Goal: Task Accomplishment & Management: Complete application form

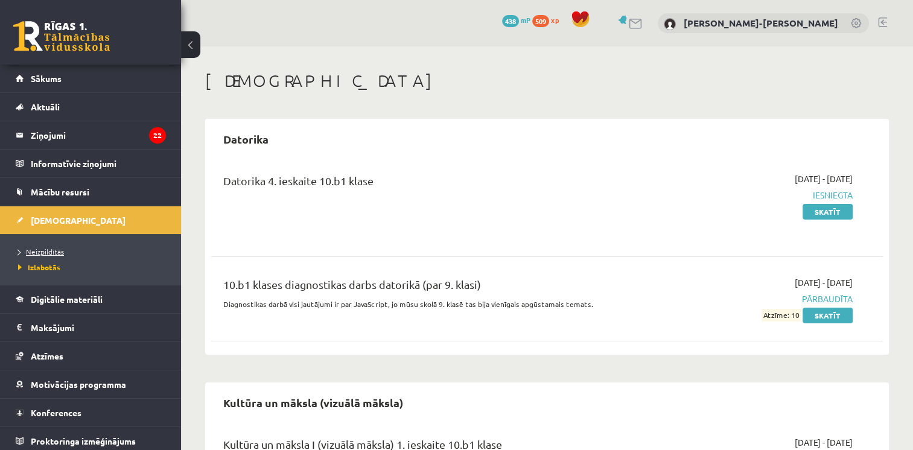
click at [45, 252] on span "Neizpildītās" at bounding box center [41, 252] width 46 height 10
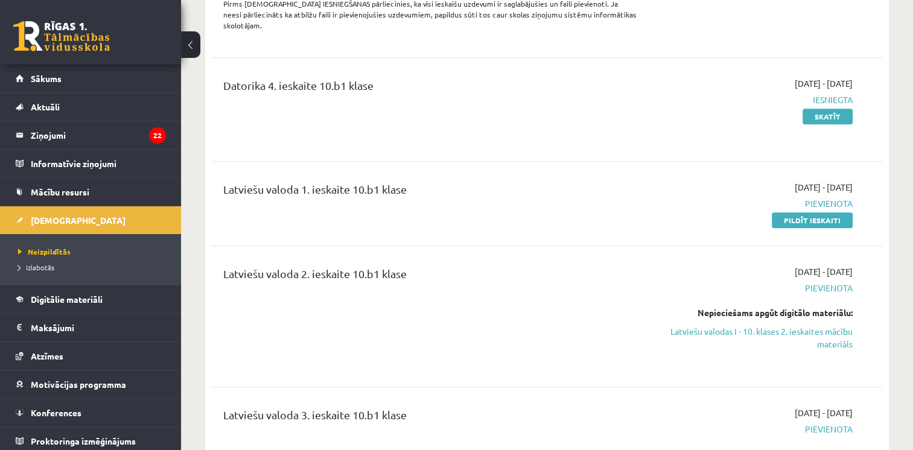
scroll to position [864, 0]
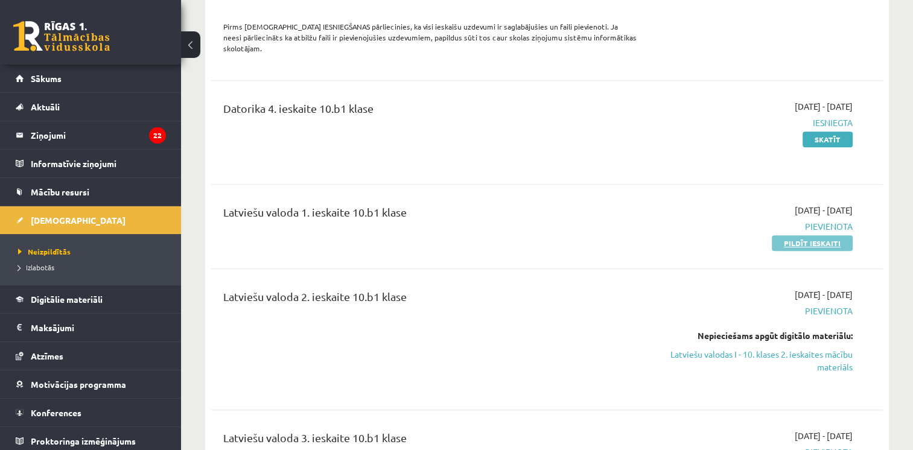
click at [823, 235] on link "Pildīt ieskaiti" at bounding box center [812, 243] width 81 height 16
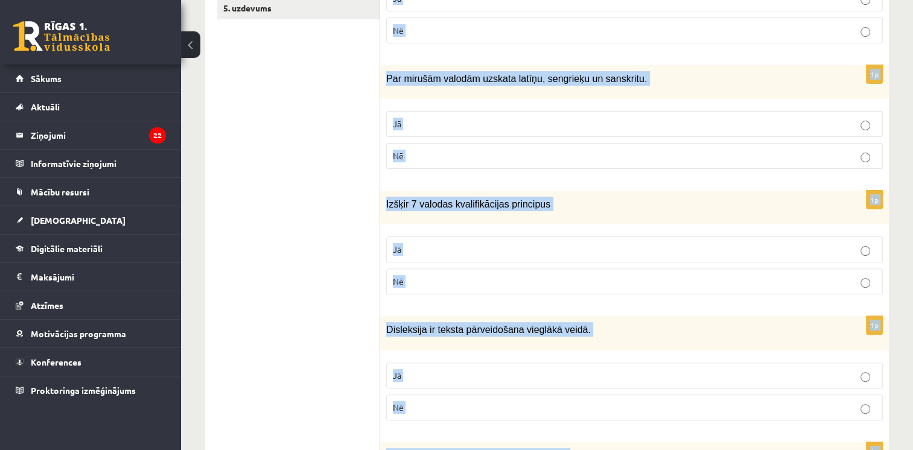
scroll to position [359, 0]
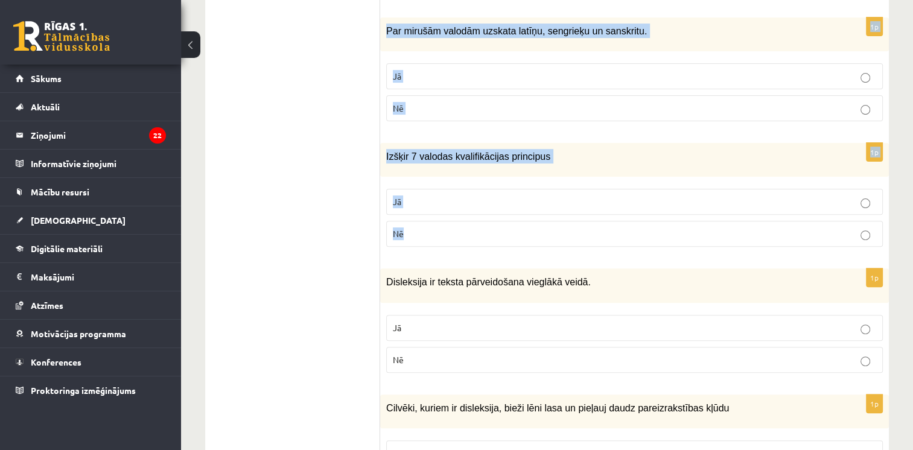
drag, startPoint x: 385, startPoint y: 190, endPoint x: 468, endPoint y: 226, distance: 90.8
copy form "Pirmā runa sastāvēja no savstarpēji nesaistītiem izsaucieniem Jā Nē 1p Par miru…"
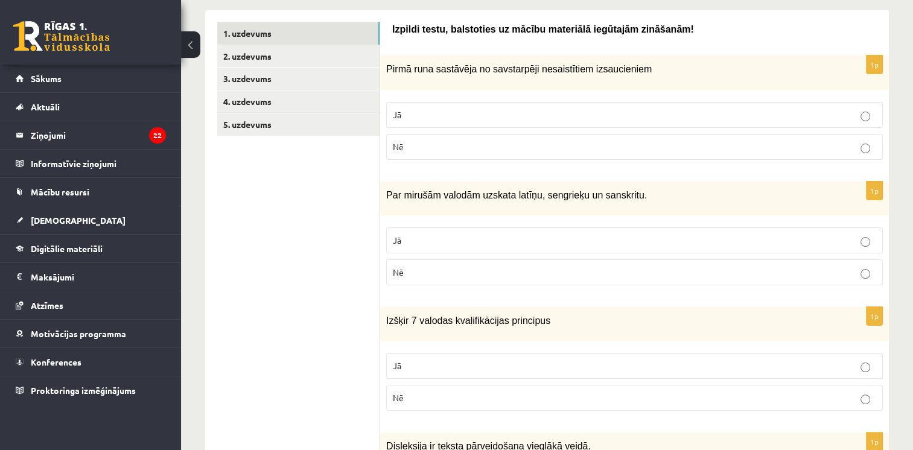
scroll to position [196, 0]
click at [523, 115] on p "Jā" at bounding box center [634, 113] width 483 height 13
click at [515, 242] on label "Jā" at bounding box center [634, 239] width 497 height 26
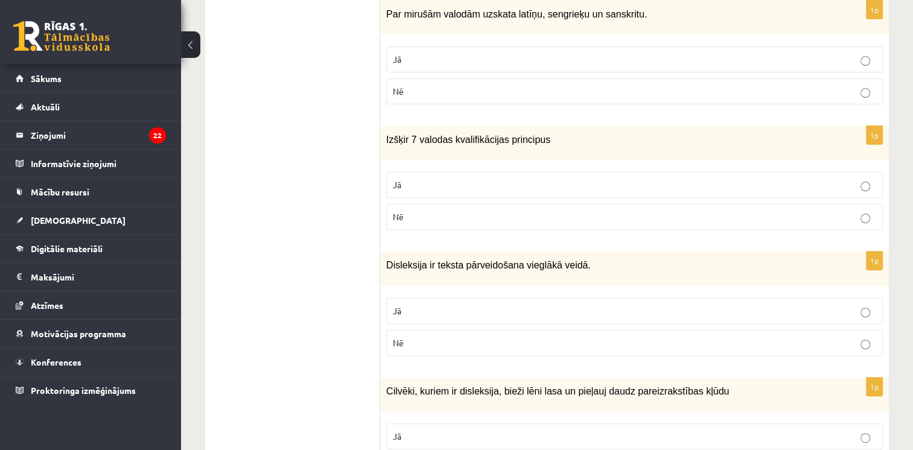
scroll to position [379, 0]
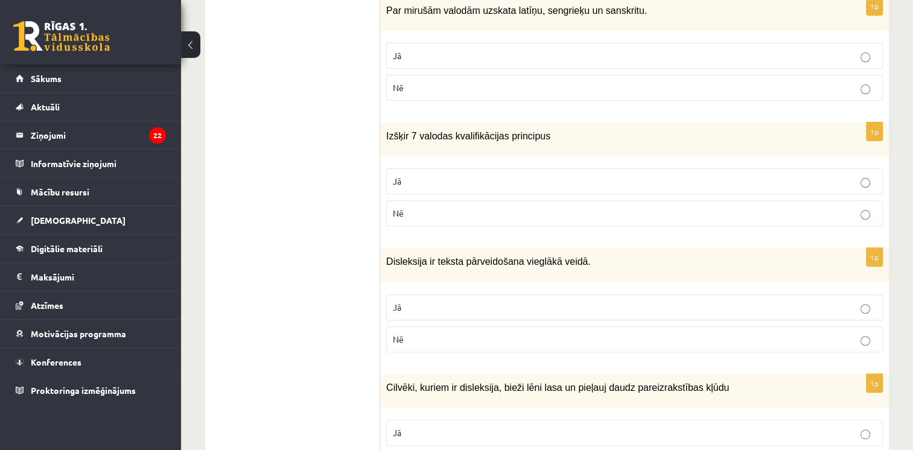
click at [535, 216] on label "Nē" at bounding box center [634, 213] width 497 height 26
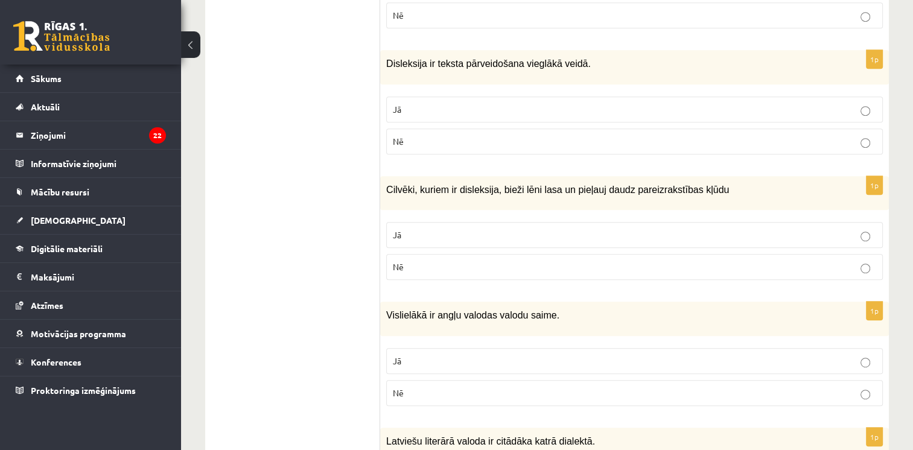
scroll to position [578, 0]
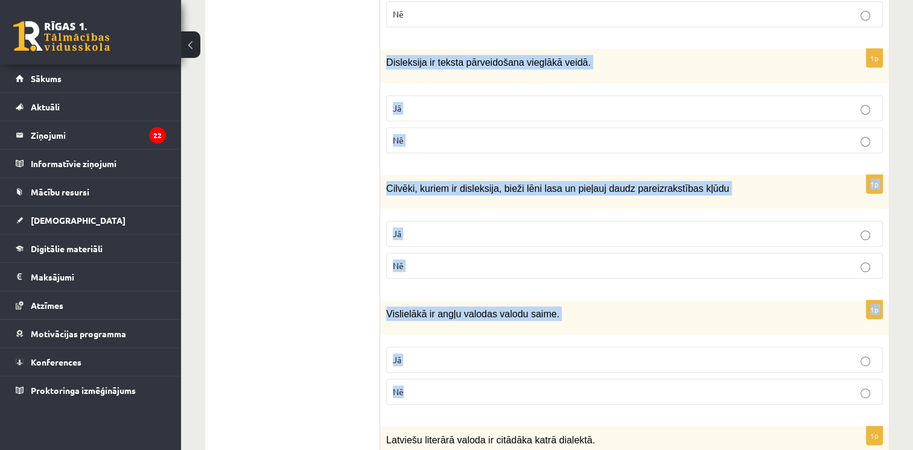
drag, startPoint x: 381, startPoint y: 54, endPoint x: 479, endPoint y: 381, distance: 341.4
copy form "Disleksija ir teksta pārveidošana vieglākā veidā. Jā Nē 1p Cilvēki, kuriem ir d…"
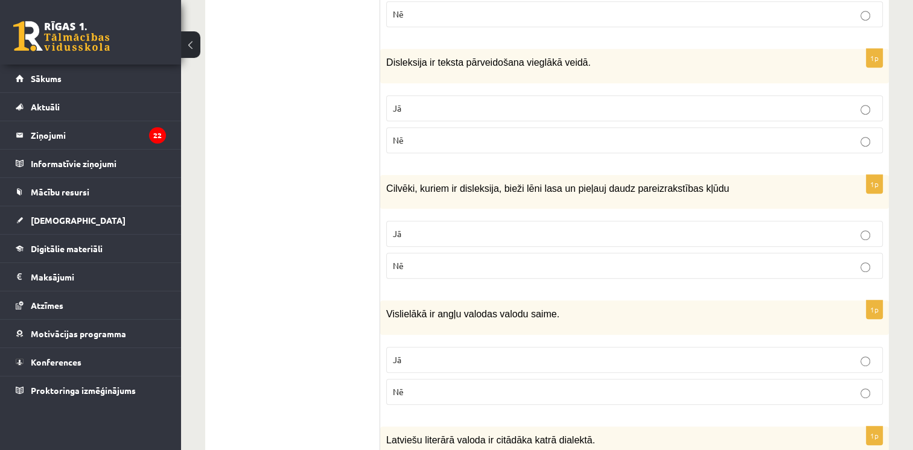
click at [435, 136] on p "Nē" at bounding box center [634, 140] width 483 height 13
click at [489, 228] on p "Jā" at bounding box center [634, 234] width 483 height 13
click at [532, 354] on p "Jā" at bounding box center [634, 360] width 483 height 13
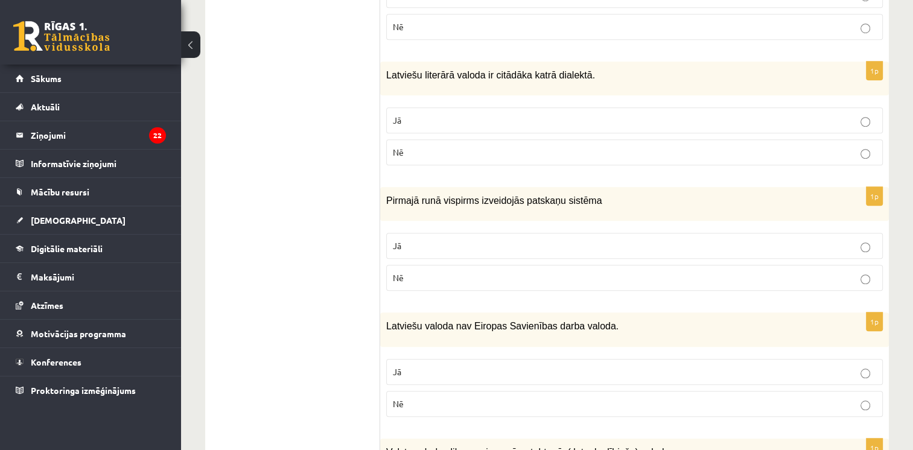
scroll to position [944, 0]
drag, startPoint x: 532, startPoint y: 345, endPoint x: 343, endPoint y: 84, distance: 322.5
click at [343, 84] on ul "1. uzdevums 2. uzdevums 3. uzdevums 4. uzdevums 5. uzdevums" at bounding box center [298, 304] width 163 height 2063
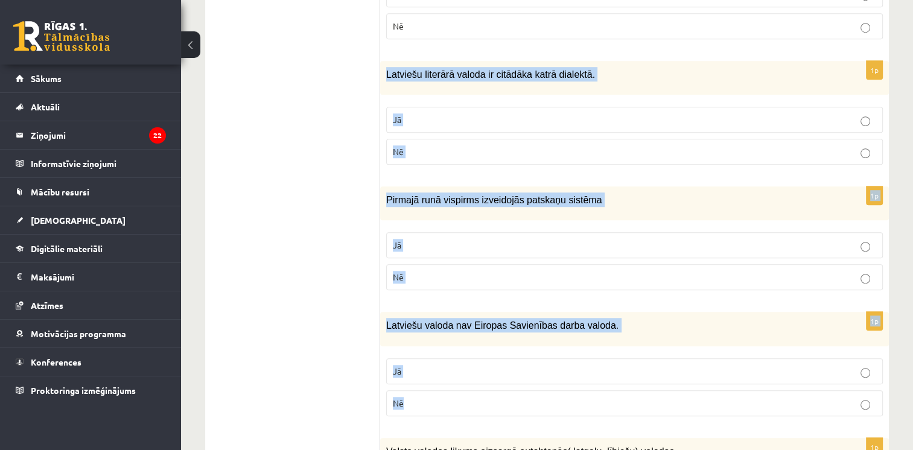
drag, startPoint x: 384, startPoint y: 60, endPoint x: 587, endPoint y: 380, distance: 379.3
click at [587, 380] on form "Izpildi testu, balstoties uz mācību materiālā iegūtajām zināšanām! 1p Pirmā run…" at bounding box center [634, 304] width 485 height 2063
copy form "Latviešu literārā valoda ir citādāka katrā dialektā. Jā Nē 1p Pirmajā runā visp…"
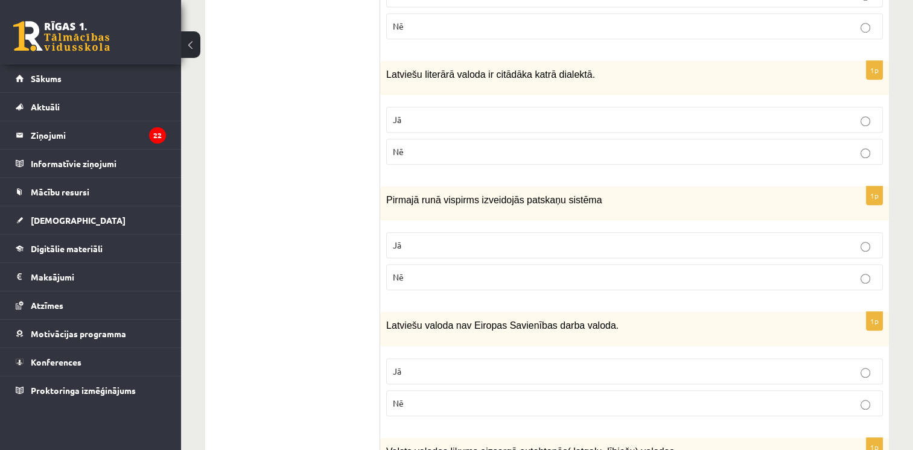
click at [284, 69] on ul "1. uzdevums 2. uzdevums 3. uzdevums 4. uzdevums 5. uzdevums" at bounding box center [298, 304] width 163 height 2063
click at [445, 145] on p "Nē" at bounding box center [634, 151] width 483 height 13
click at [476, 239] on p "Jā" at bounding box center [634, 245] width 483 height 13
click at [514, 397] on p "Nē" at bounding box center [634, 403] width 483 height 13
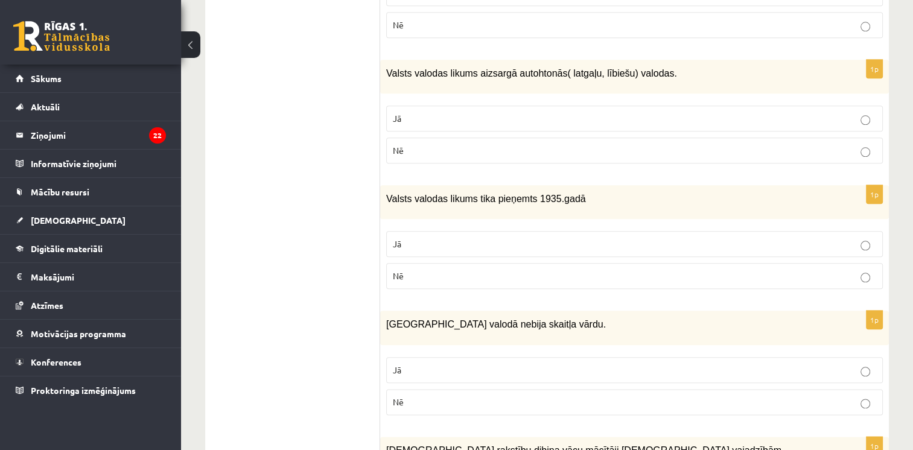
scroll to position [1333, 0]
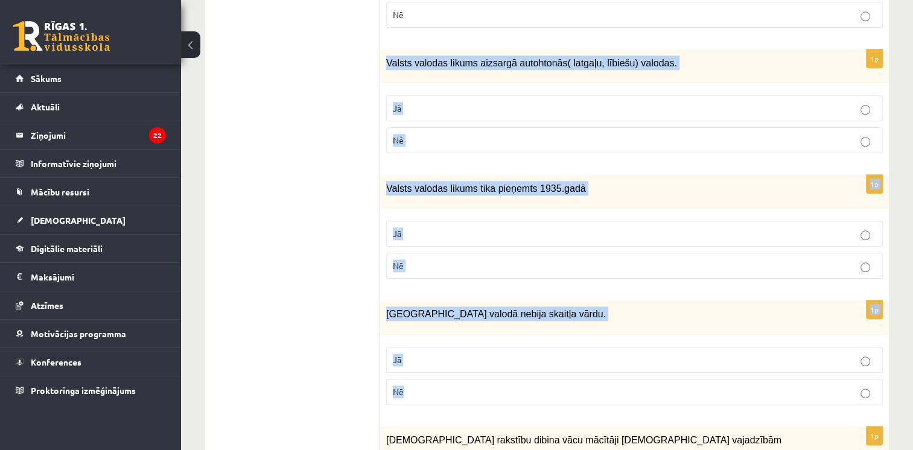
drag, startPoint x: 385, startPoint y: 45, endPoint x: 533, endPoint y: 369, distance: 356.8
copy form "Valsts valodas likums aizsargā autohtonās( latgaļu, lībiešu) valodas. Jā Nē 1p …"
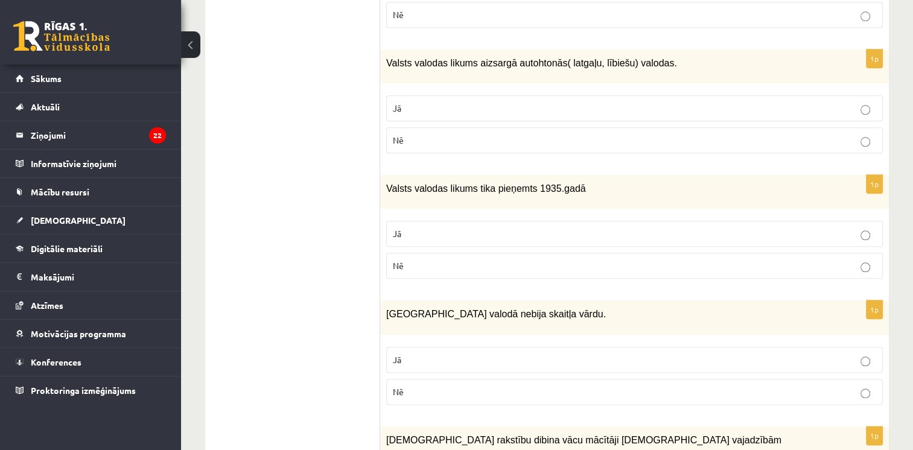
click at [483, 102] on p "Jā" at bounding box center [634, 108] width 483 height 13
click at [499, 260] on p "Nē" at bounding box center [634, 266] width 483 height 13
click at [578, 354] on p "Jā" at bounding box center [634, 360] width 483 height 13
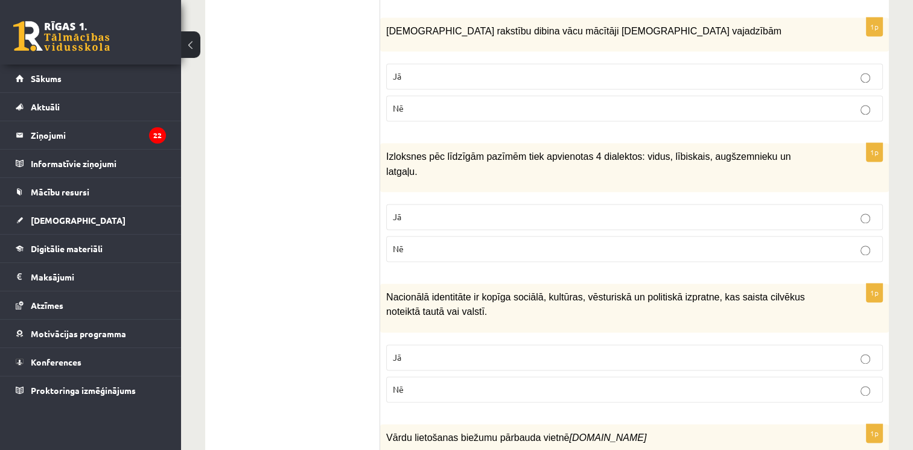
scroll to position [1741, 0]
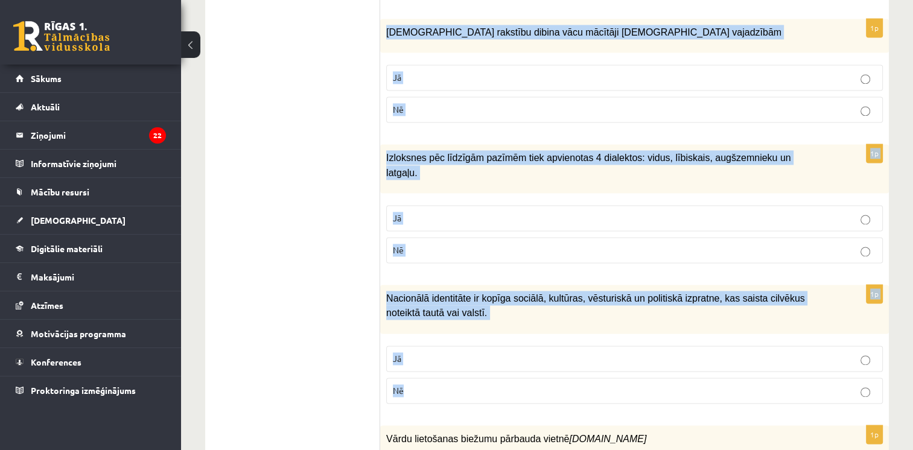
drag, startPoint x: 380, startPoint y: 8, endPoint x: 572, endPoint y: 352, distance: 393.9
copy form "Latviešu rakstību dibina vācu mācītāji [DEMOGRAPHIC_DATA] vajadzībām Jā Nē 1p I…"
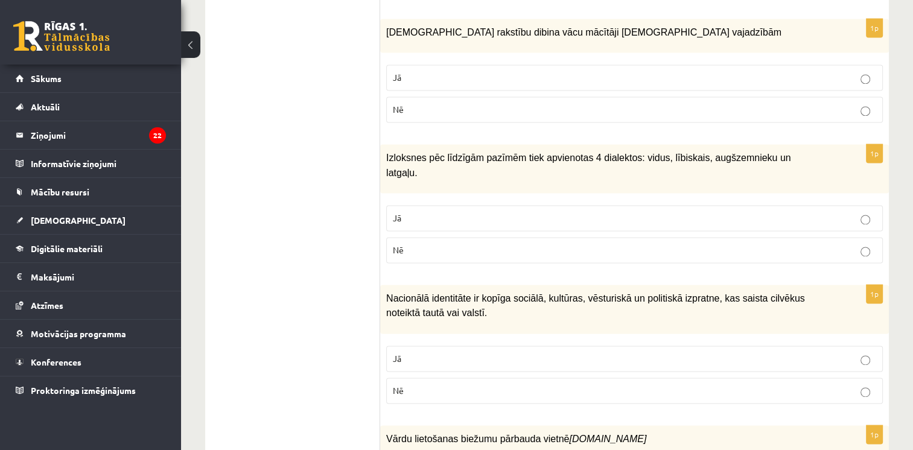
click at [414, 71] on p "Jā" at bounding box center [634, 77] width 483 height 13
click at [480, 237] on label "Nē" at bounding box center [634, 250] width 497 height 26
click at [514, 352] on p "Jā" at bounding box center [634, 358] width 483 height 13
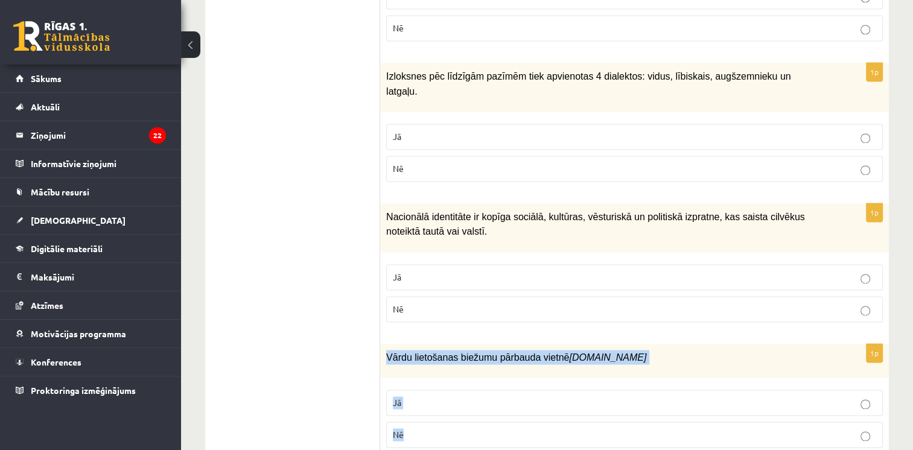
drag, startPoint x: 387, startPoint y: 313, endPoint x: 476, endPoint y: 395, distance: 120.5
click at [476, 395] on div "1p Vārdu lietošanas biežumu pārbauda vietnē [DOMAIN_NAME] Jā Nē" at bounding box center [634, 400] width 509 height 113
click at [476, 429] on p "Nē" at bounding box center [634, 435] width 483 height 13
copy div "Vārdu lietošanas biežumu pārbauda vietnē [DOMAIN_NAME] Jā Nē"
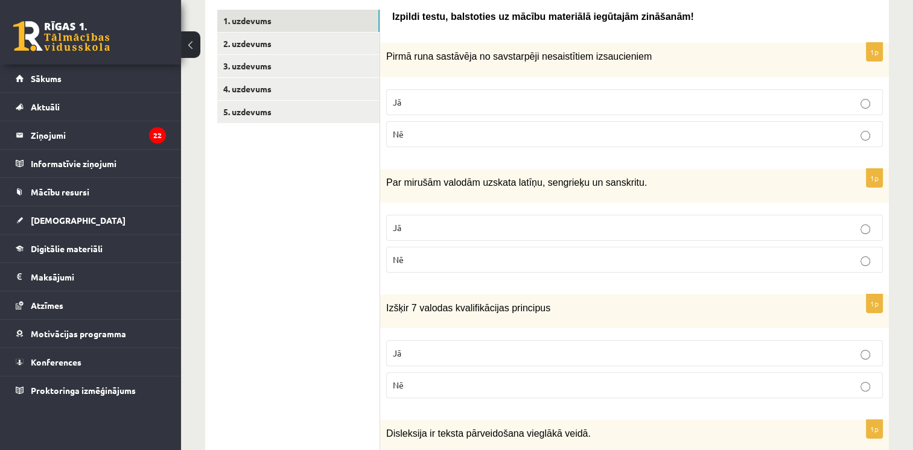
scroll to position [180, 0]
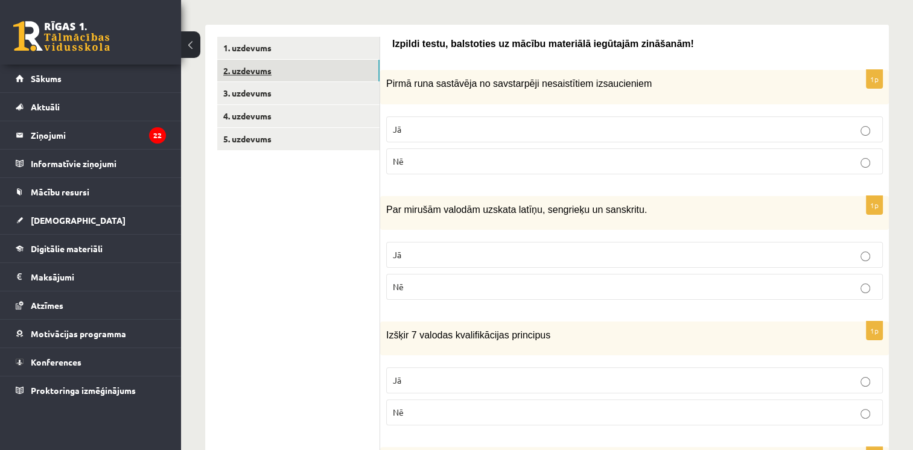
click at [326, 64] on link "2. uzdevums" at bounding box center [298, 71] width 162 height 22
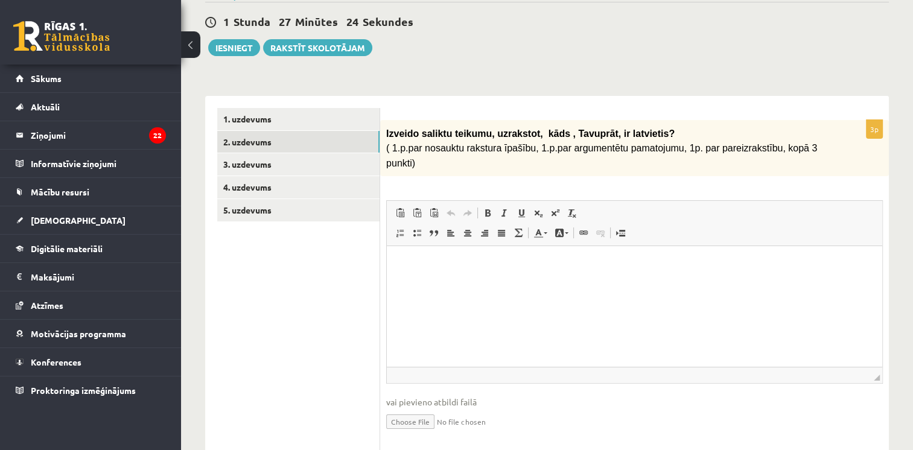
scroll to position [115, 0]
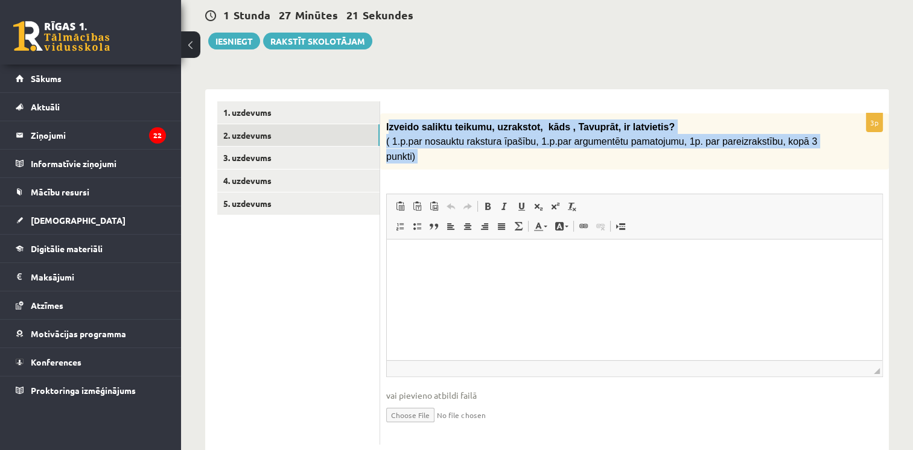
drag, startPoint x: 387, startPoint y: 124, endPoint x: 567, endPoint y: 162, distance: 183.7
click at [567, 162] on div "3p Izveido saliktu teikumu, uzrakstot, kāds , Tavuprāt, ir latvietis? ( 1.p.par…" at bounding box center [634, 278] width 509 height 331
copy div "zveido saliktu teikumu, uzrakstot, kāds , Tavuprāt, ir latvietis? ( 1.p.par nos…"
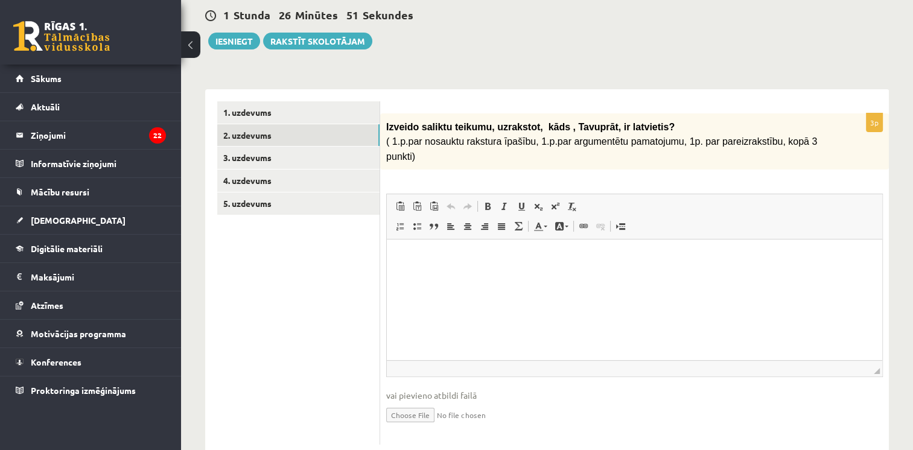
click at [406, 244] on html at bounding box center [635, 258] width 496 height 37
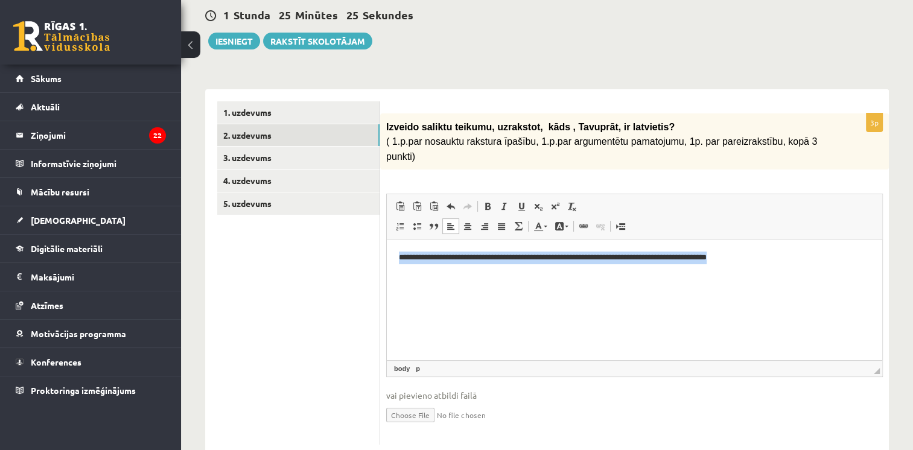
drag, startPoint x: 396, startPoint y: 257, endPoint x: 779, endPoint y: 278, distance: 383.8
click at [779, 276] on html "**********" at bounding box center [635, 258] width 496 height 37
copy p "**********"
click at [674, 276] on html "**********" at bounding box center [635, 258] width 496 height 37
click at [616, 259] on p "**********" at bounding box center [635, 258] width 472 height 13
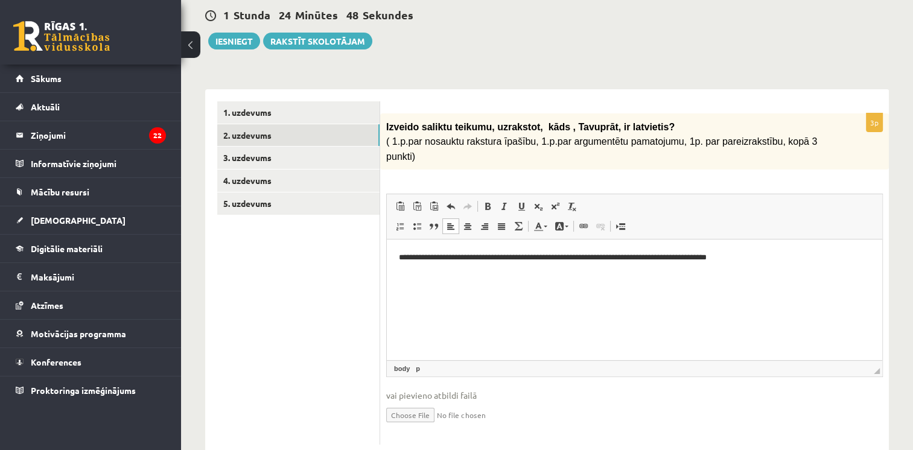
click at [735, 259] on p "**********" at bounding box center [635, 258] width 472 height 13
click at [299, 160] on link "3. uzdevums" at bounding box center [298, 158] width 162 height 22
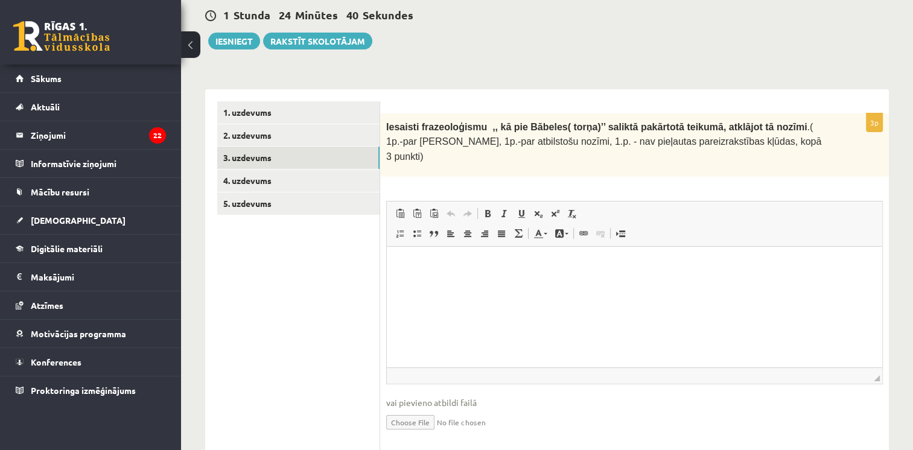
scroll to position [0, 0]
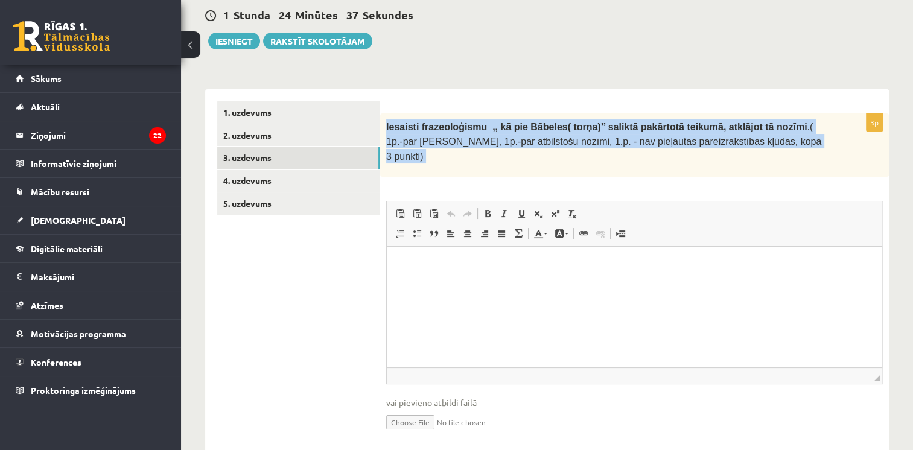
drag, startPoint x: 384, startPoint y: 125, endPoint x: 710, endPoint y: 165, distance: 328.4
click at [710, 165] on div "3p Iesaisti frazeoloģismu ,, kā pie Bābeles( torņa)’’ saliktā pakārtotā teikumā…" at bounding box center [634, 282] width 509 height 339
copy div "Iesaisti frazeoloģismu ,, kā pie Bābeles( torņa)’’ saliktā pakārtotā teikumā, a…"
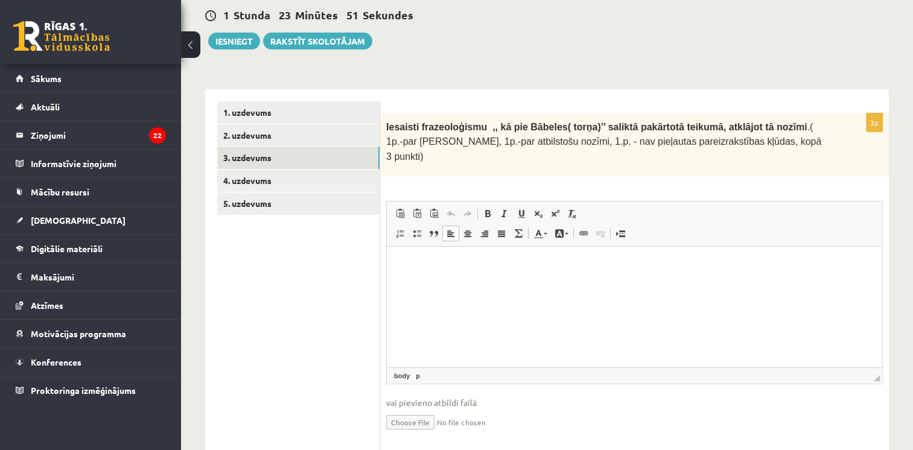
click at [438, 255] on html at bounding box center [635, 265] width 496 height 37
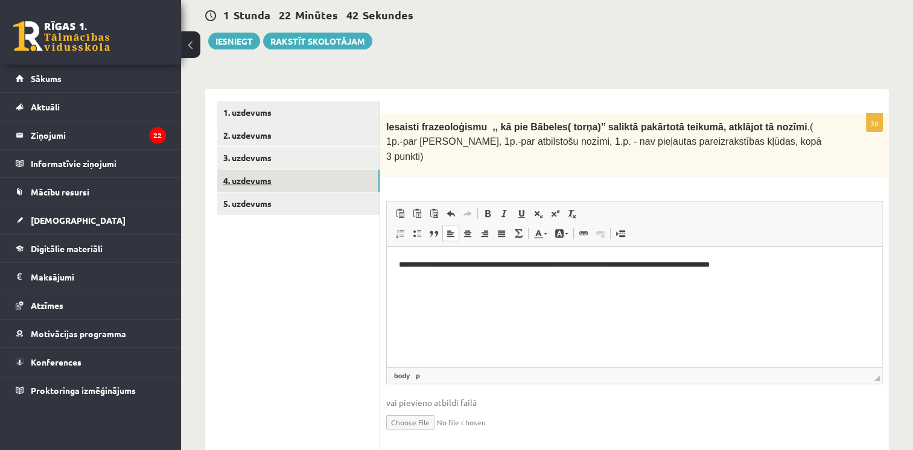
click at [324, 182] on link "4. uzdevums" at bounding box center [298, 181] width 162 height 22
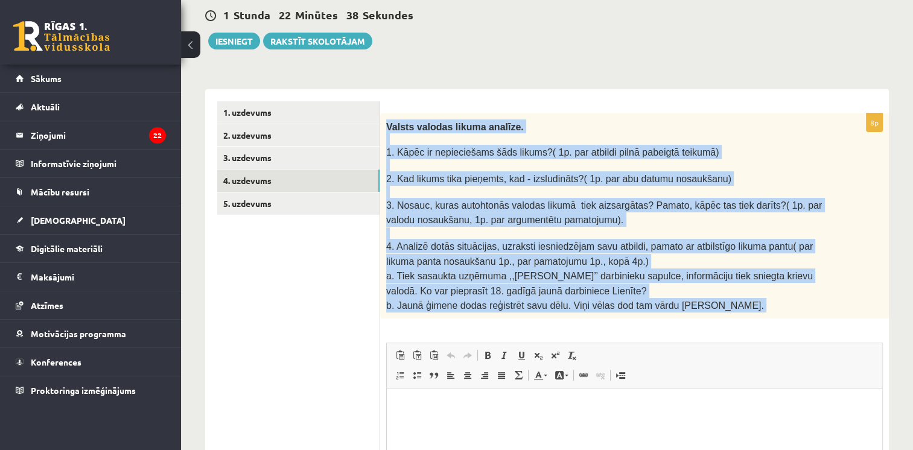
drag, startPoint x: 386, startPoint y: 123, endPoint x: 685, endPoint y: 309, distance: 352.2
click at [685, 309] on div "8p Valsts valodas likuma analīze. 1. Kāpēc ir nepieciešams šāds likums?( 1p. pa…" at bounding box center [634, 353] width 509 height 480
copy div "Loremi dolorsi ametco adipisc. 9. Elits do eiusmodtempo inci utlabo?( 2e. dol m…"
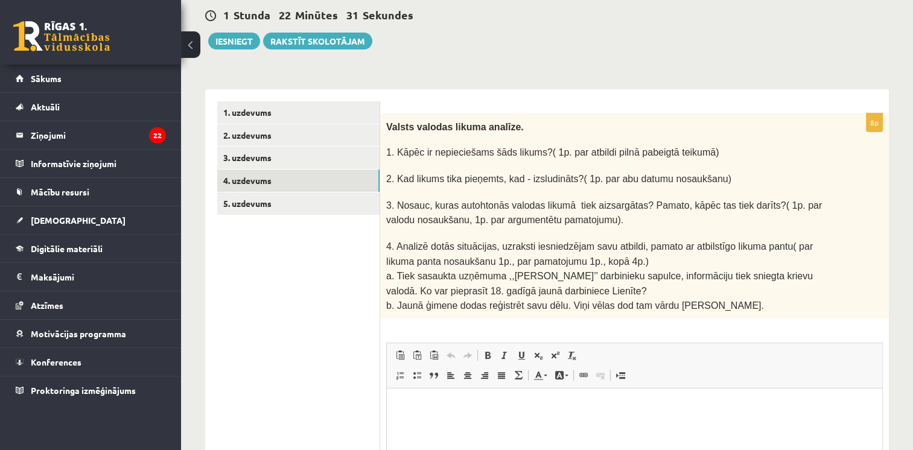
click at [358, 317] on ul "1. uzdevums 2. uzdevums 3. uzdevums 4. uzdevums 5. uzdevums" at bounding box center [298, 347] width 163 height 493
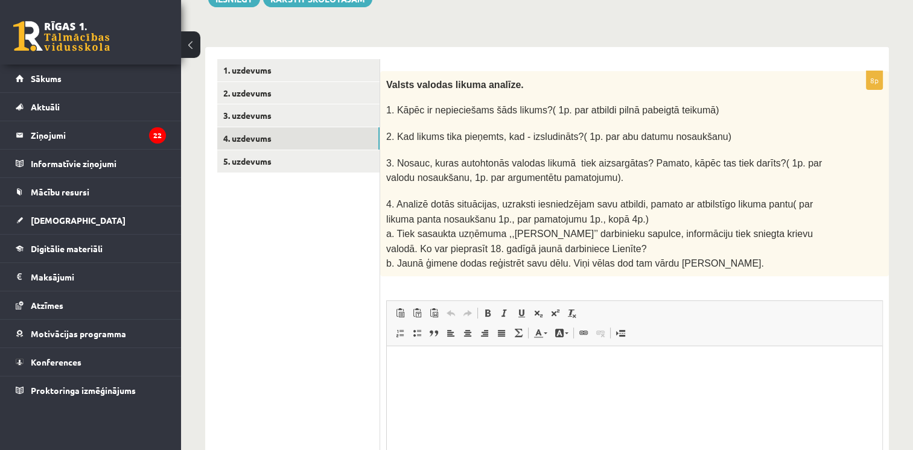
scroll to position [159, 0]
click at [581, 372] on html at bounding box center [635, 363] width 496 height 37
paste body "Rich Text Editor, wiswyg-editor-user-answer-47433777305620"
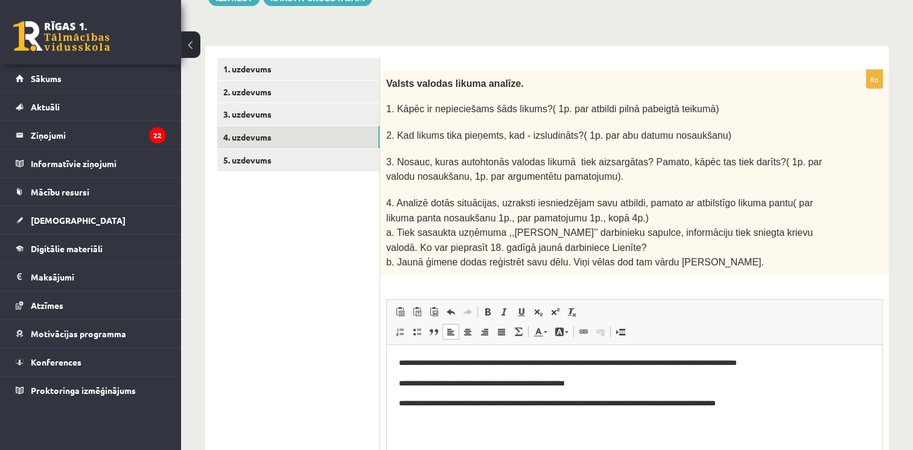
click at [403, 405] on p "**********" at bounding box center [635, 404] width 472 height 13
click at [409, 404] on p "**********" at bounding box center [635, 404] width 472 height 13
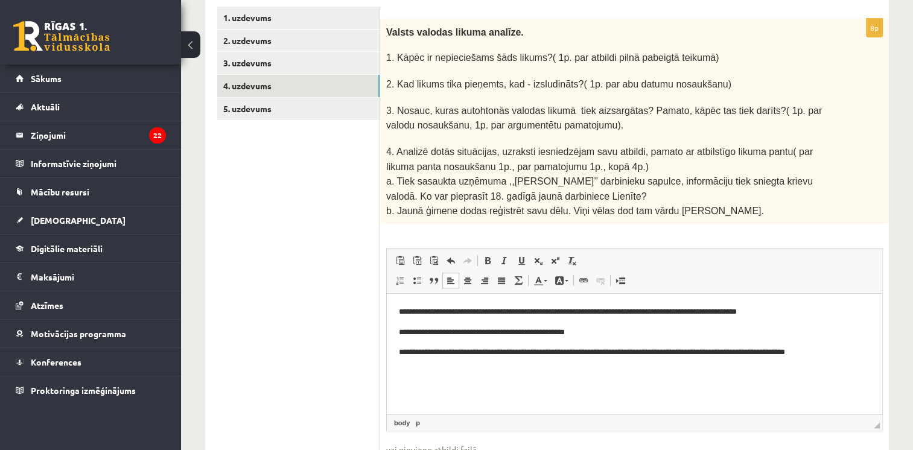
scroll to position [214, 0]
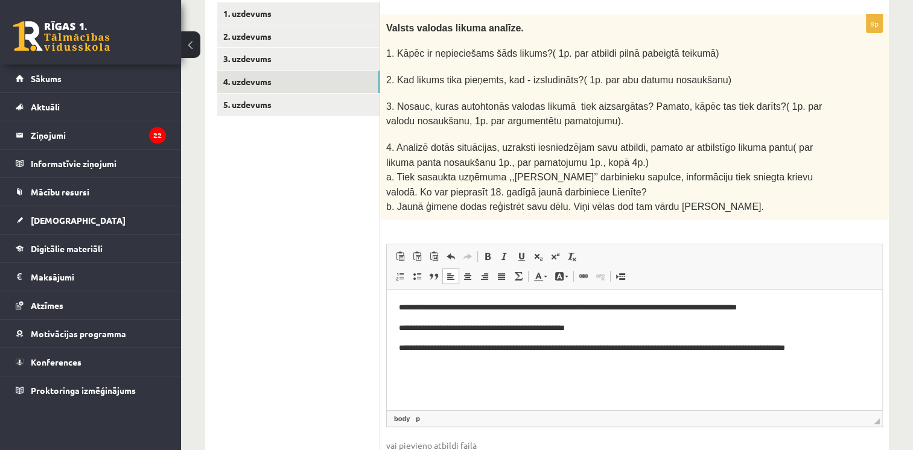
click at [836, 354] on p "**********" at bounding box center [635, 348] width 472 height 13
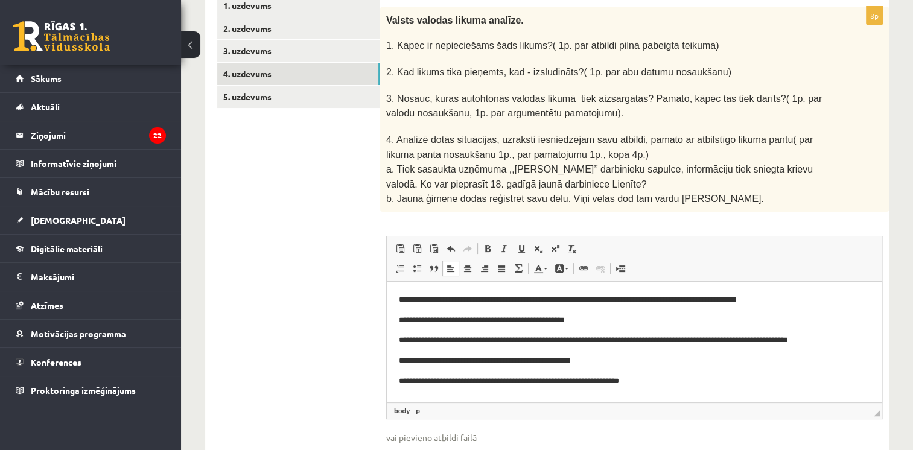
scroll to position [218, 0]
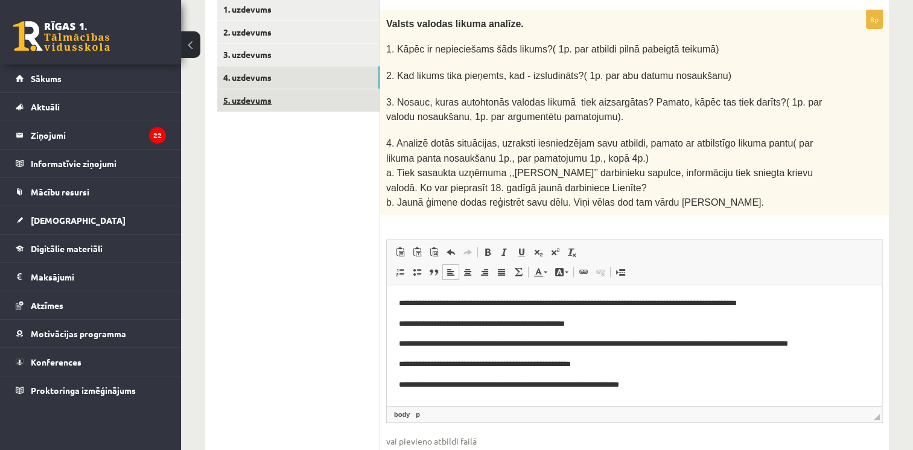
click at [322, 105] on link "5. uzdevums" at bounding box center [298, 100] width 162 height 22
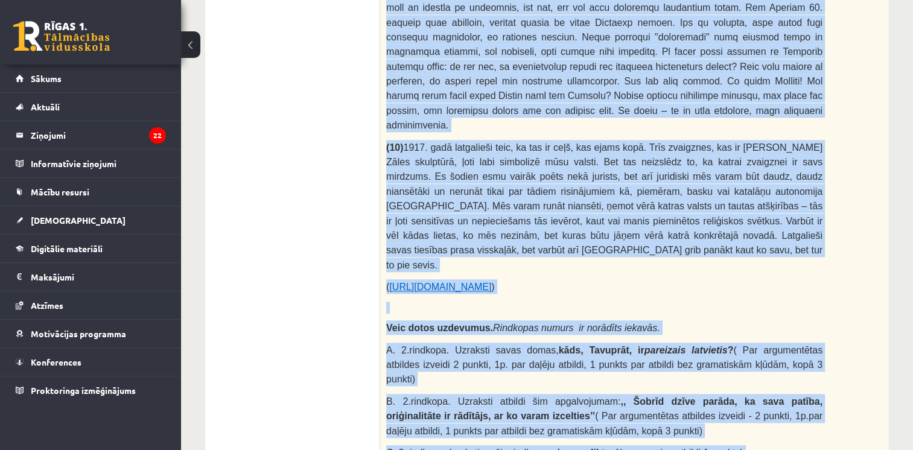
scroll to position [1251, 0]
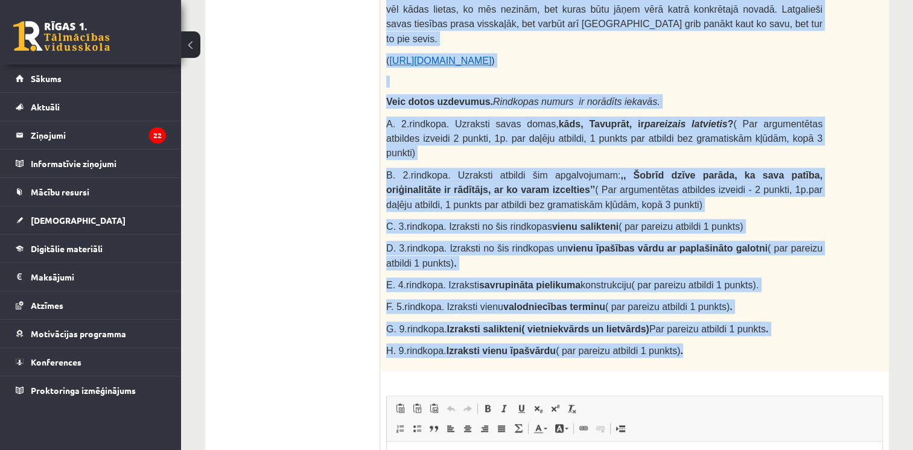
drag, startPoint x: 387, startPoint y: 75, endPoint x: 664, endPoint y: 118, distance: 279.6
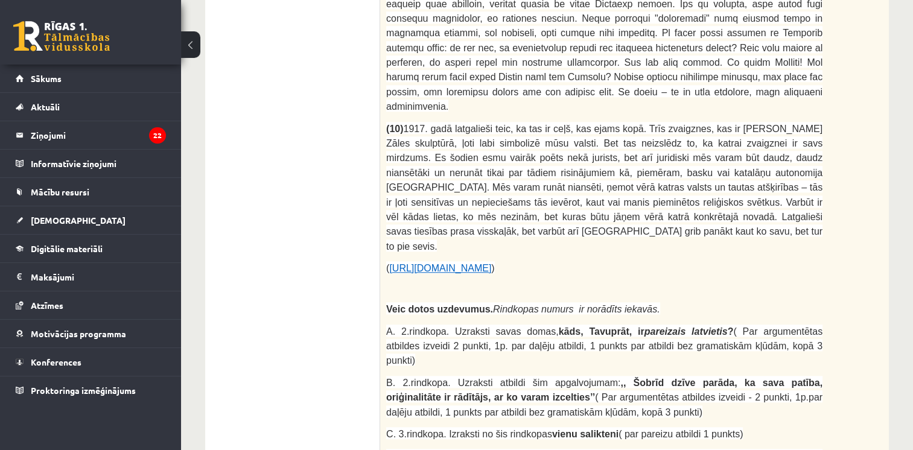
scroll to position [1044, 0]
click at [299, 97] on ul "1. uzdevums 2. uzdevums 3. uzdevums 4. uzdevums 5. uzdevums" at bounding box center [298, 14] width 163 height 1682
click at [351, 70] on ul "1. uzdevums 2. uzdevums 3. uzdevums 4. uzdevums 5. uzdevums" at bounding box center [298, 14] width 163 height 1682
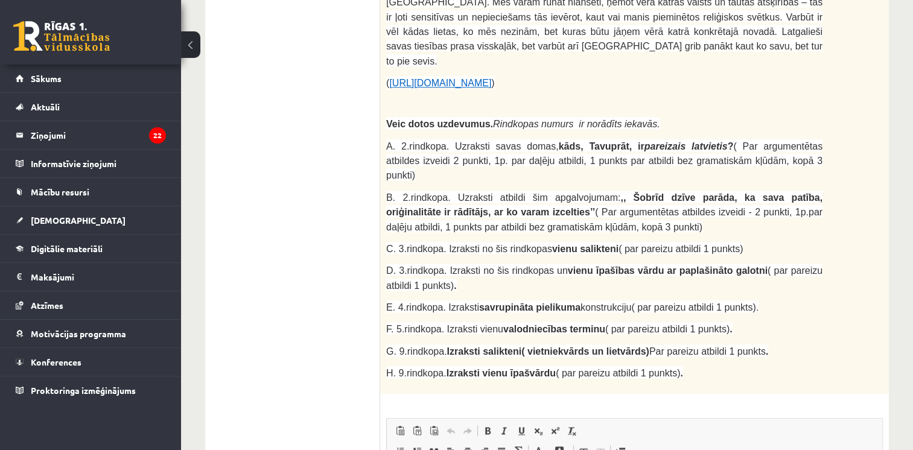
scroll to position [1251, 0]
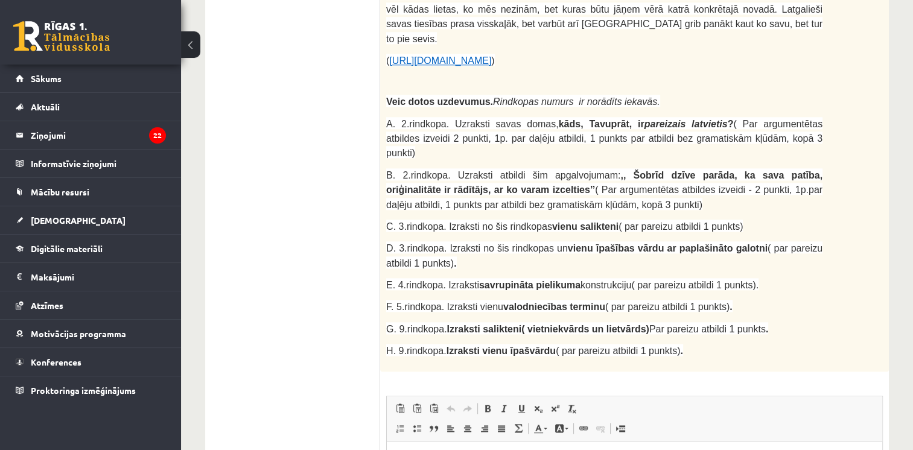
drag, startPoint x: 430, startPoint y: 473, endPoint x: 776, endPoint y: 461, distance: 346.0
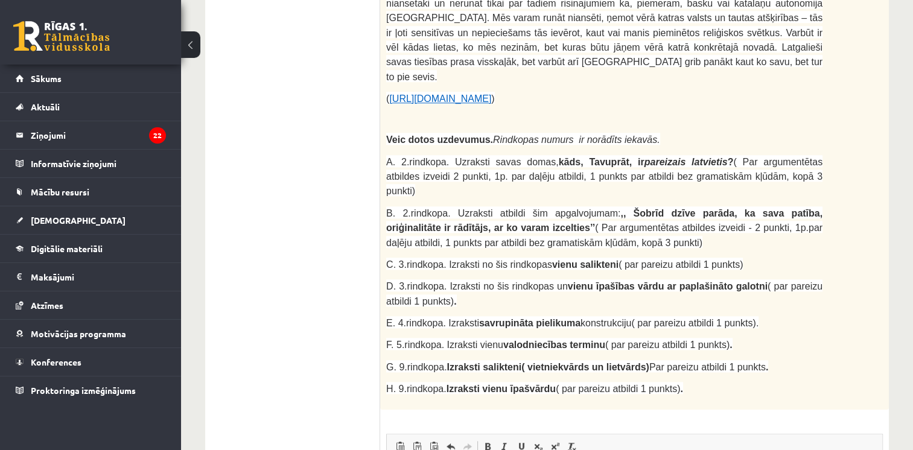
scroll to position [62, 0]
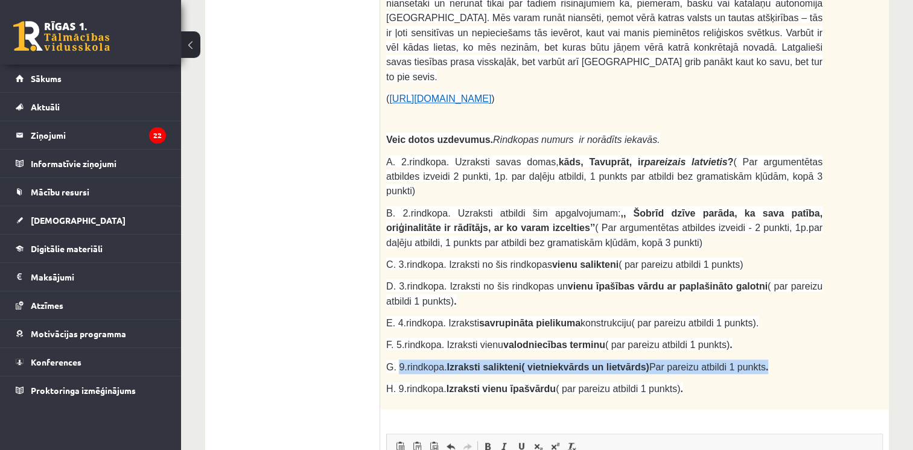
drag, startPoint x: 397, startPoint y: 136, endPoint x: 732, endPoint y: 138, distance: 334.4
click at [732, 360] on p "G. 9.rindkopa. Izraksti salikteni( vietniekvārds un lietvārds) Par pareizu atbi…" at bounding box center [604, 367] width 436 height 14
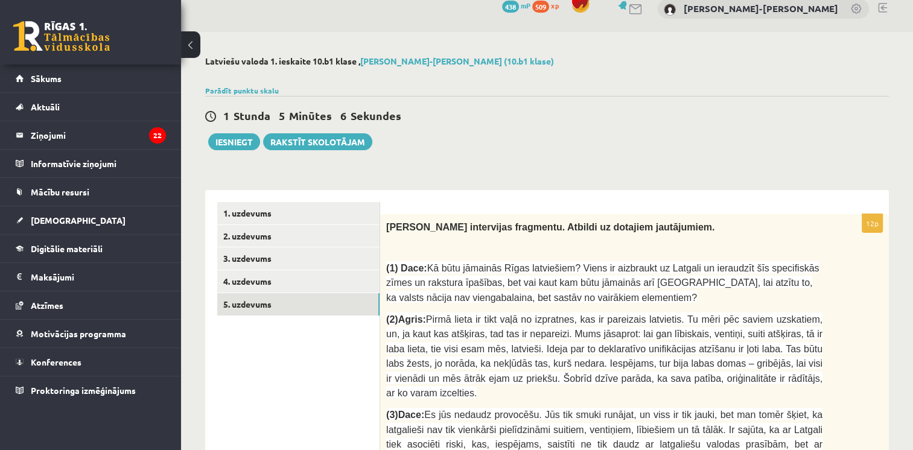
scroll to position [0, 0]
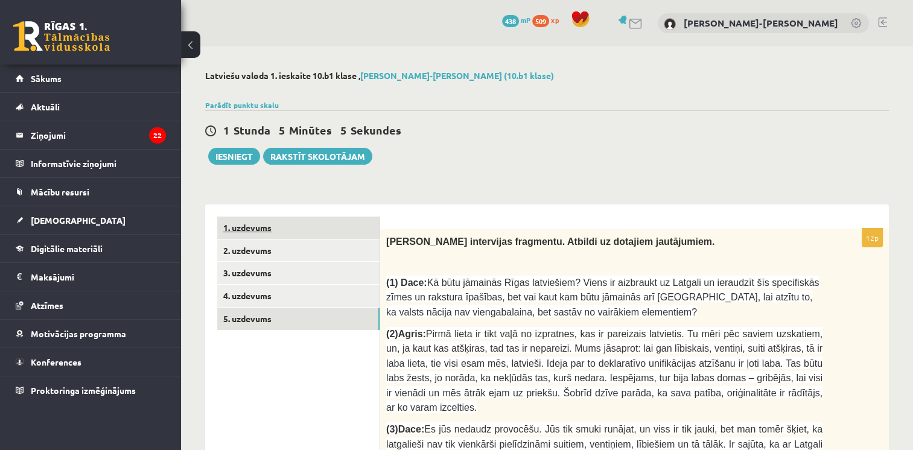
click at [264, 233] on link "1. uzdevums" at bounding box center [298, 228] width 162 height 22
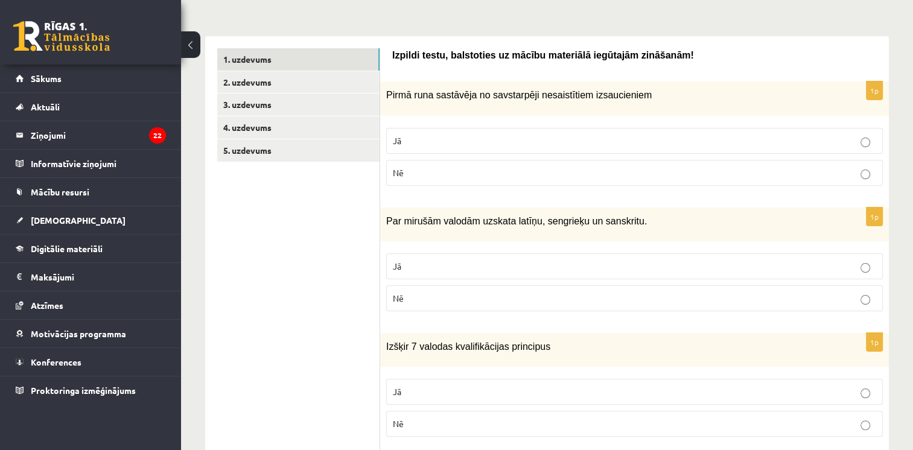
scroll to position [169, 0]
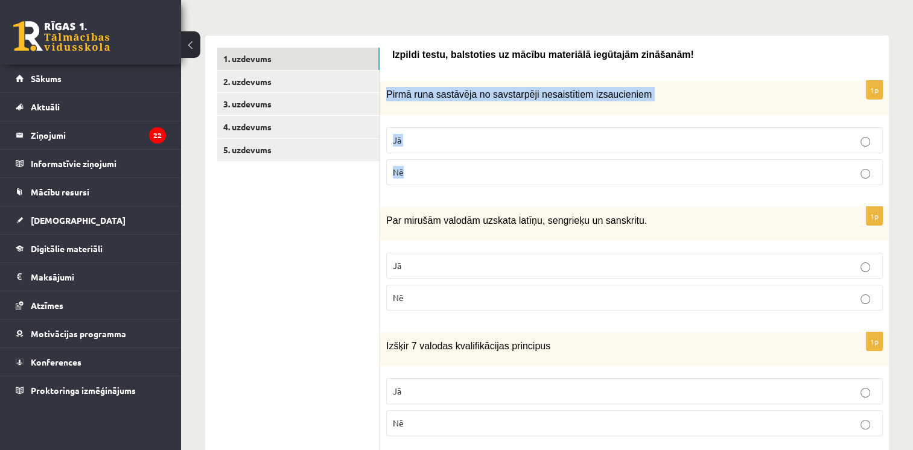
drag, startPoint x: 386, startPoint y: 91, endPoint x: 465, endPoint y: 164, distance: 106.8
click at [465, 164] on div "1p Pirmā runa sastāvēja no savstarpēji nesaistītiem izsaucieniem Jā Nē" at bounding box center [634, 137] width 509 height 113
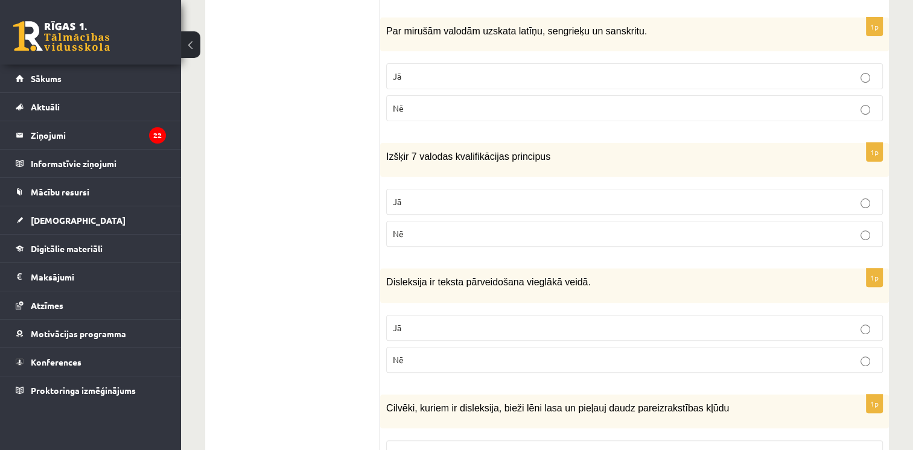
scroll to position [359, 0]
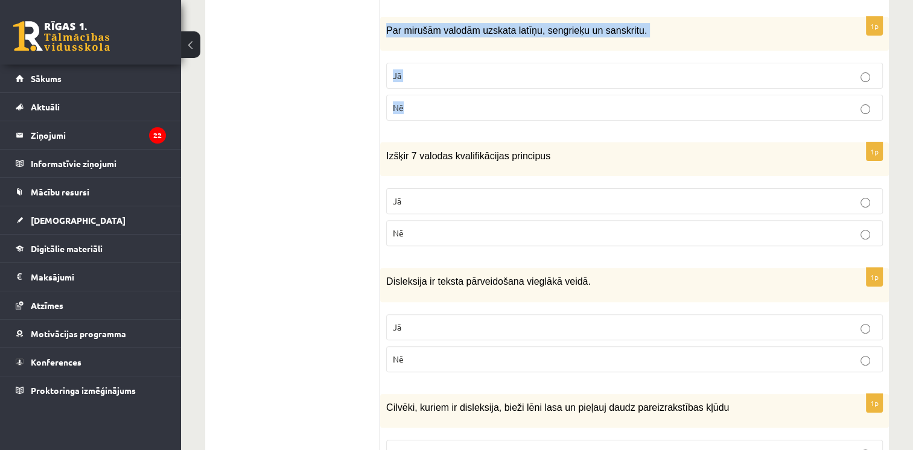
drag, startPoint x: 384, startPoint y: 24, endPoint x: 462, endPoint y: 124, distance: 127.4
click at [462, 124] on div "1p Par mirušām valodām uzskata latīņu, sengrieķu un sanskritu. Jā Nē" at bounding box center [634, 73] width 509 height 113
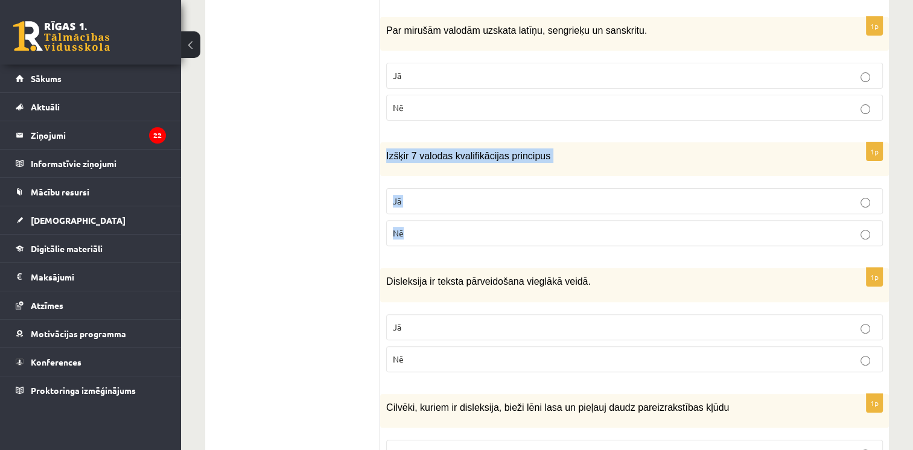
drag, startPoint x: 384, startPoint y: 150, endPoint x: 462, endPoint y: 228, distance: 110.1
click at [462, 228] on div "1p Izšķir 7 valodas kvalifikācijas principus Jā Nē" at bounding box center [634, 198] width 509 height 113
drag, startPoint x: 382, startPoint y: 147, endPoint x: 444, endPoint y: 209, distance: 87.1
click at [444, 209] on div "1p Izšķir 7 valodas kvalifikācijas principus Jā Nē" at bounding box center [634, 198] width 509 height 113
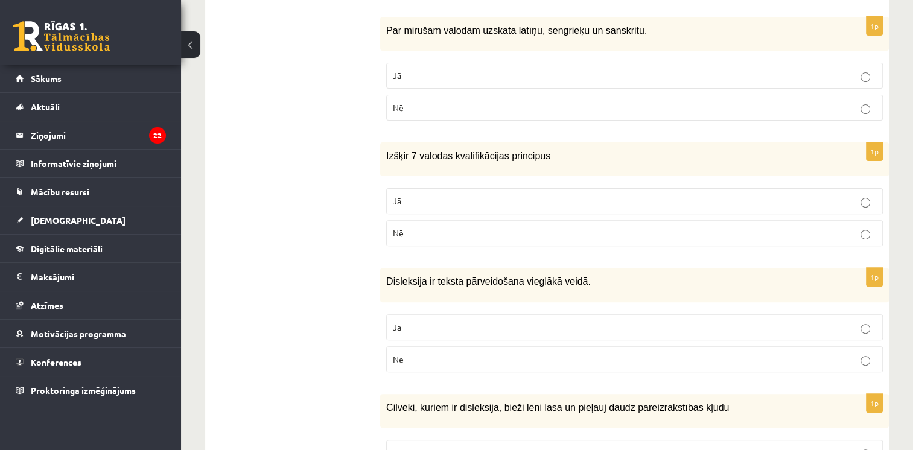
click at [439, 188] on label "Jā" at bounding box center [634, 201] width 497 height 26
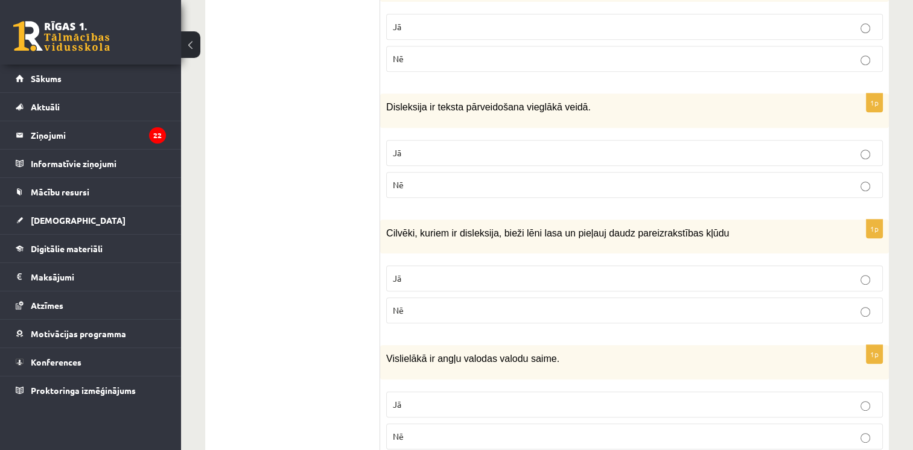
scroll to position [543, 0]
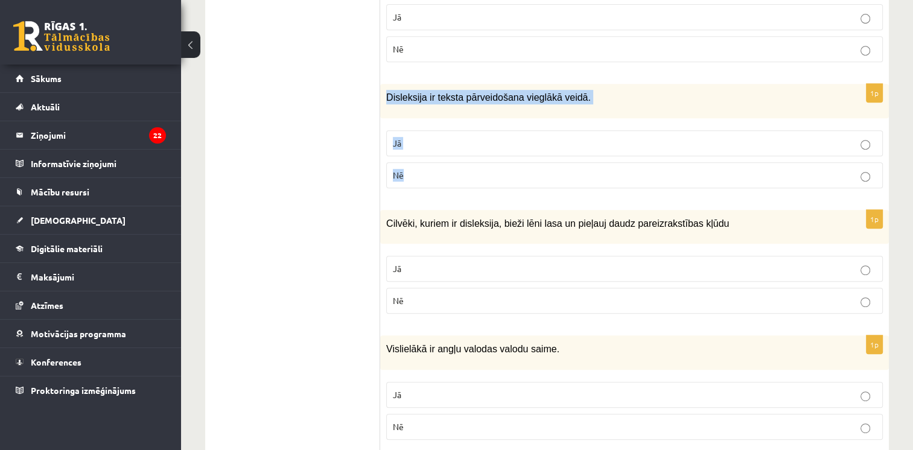
drag, startPoint x: 384, startPoint y: 90, endPoint x: 458, endPoint y: 178, distance: 115.2
click at [458, 178] on div "1p Disleksija ir teksta pārveidošana vieglākā veidā. Jā Nē" at bounding box center [634, 140] width 509 height 113
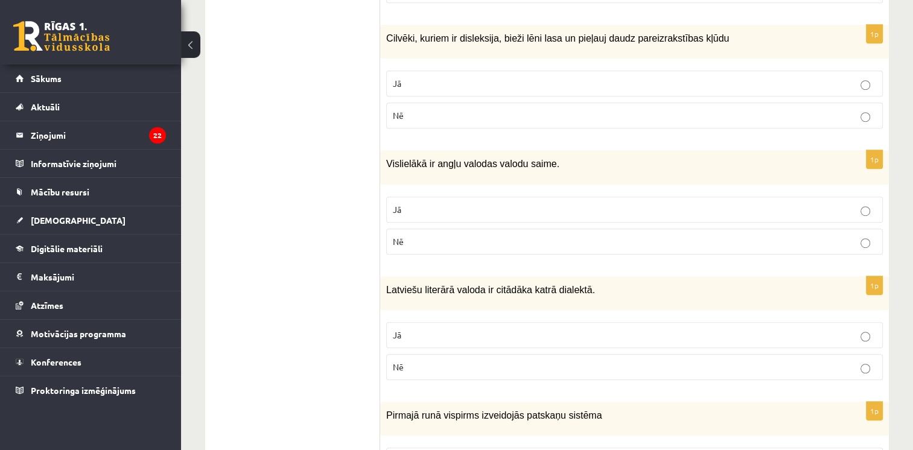
scroll to position [729, 0]
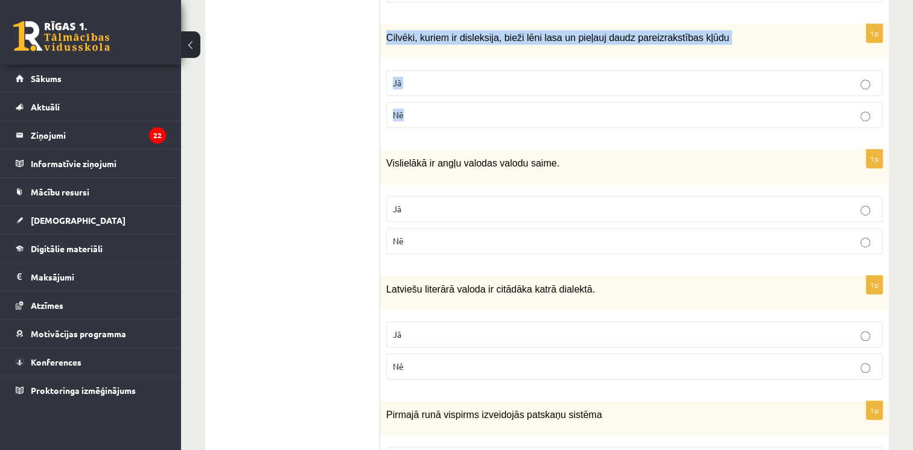
drag, startPoint x: 384, startPoint y: 30, endPoint x: 432, endPoint y: 100, distance: 85.2
click at [432, 100] on div "1p Cilvēki, kuriem ir disleksija, bieži lēni lasa un pieļauj daudz pareizrakstī…" at bounding box center [634, 80] width 509 height 113
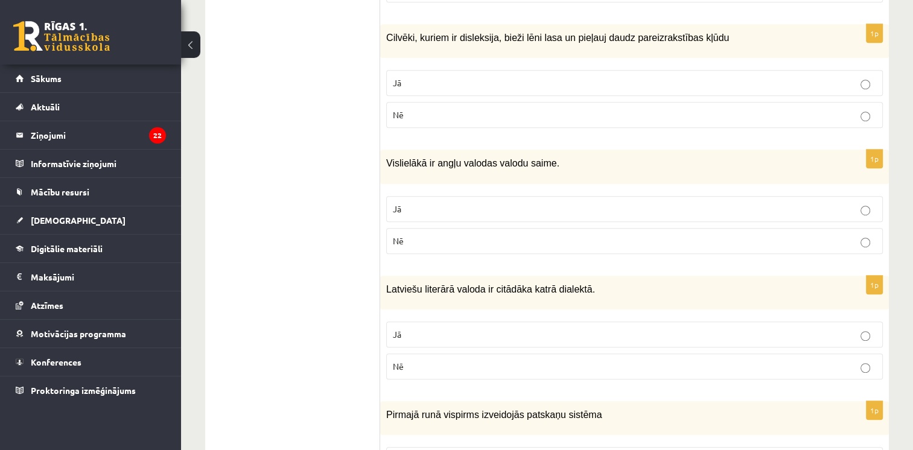
drag, startPoint x: 383, startPoint y: 148, endPoint x: 461, endPoint y: 247, distance: 126.4
click at [461, 247] on div "1p Vislielākā ir angļu valodas valodu saime. Jā Nē" at bounding box center [634, 206] width 509 height 113
click at [458, 228] on label "Nē" at bounding box center [634, 241] width 497 height 26
drag, startPoint x: 384, startPoint y: 145, endPoint x: 436, endPoint y: 220, distance: 90.6
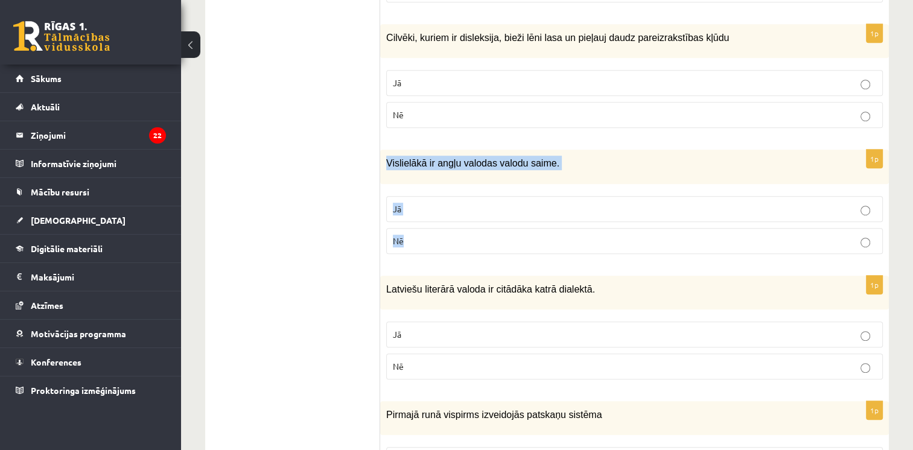
click at [436, 220] on div "1p Vislielākā ir angļu valodas valodu saime. Jā Nē" at bounding box center [634, 206] width 509 height 113
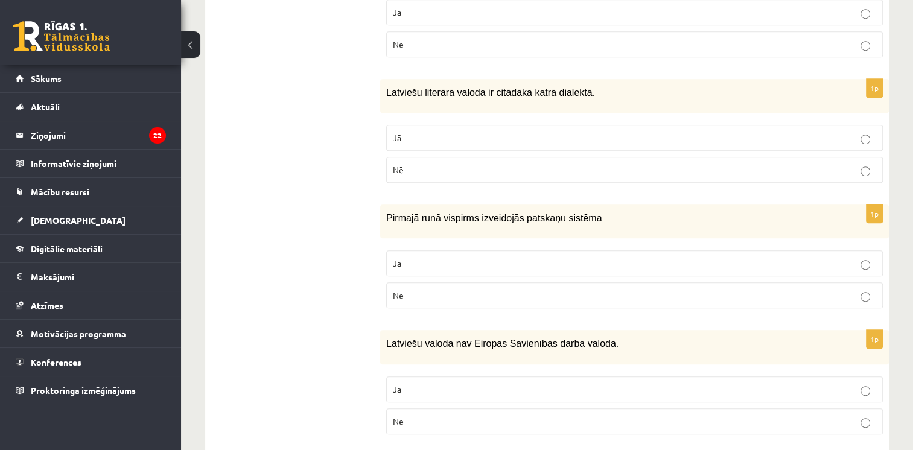
scroll to position [966, 0]
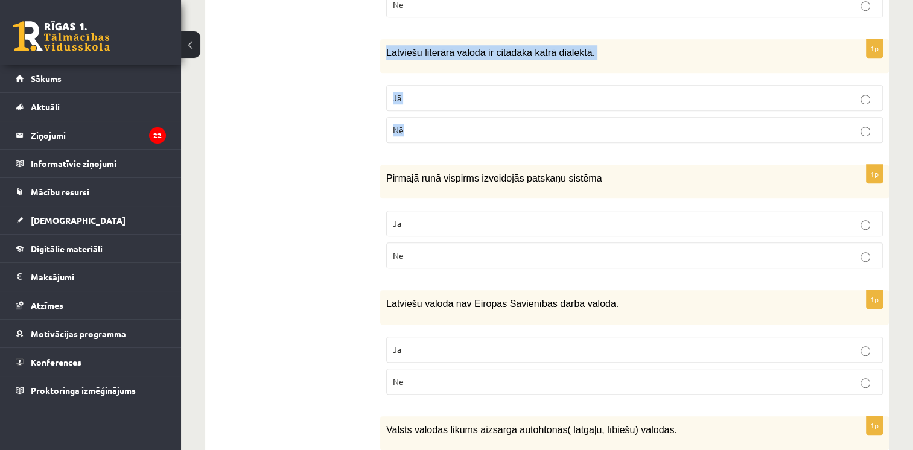
drag, startPoint x: 387, startPoint y: 38, endPoint x: 466, endPoint y: 110, distance: 107.2
click at [466, 110] on div "1p Latviešu literārā valoda ir citādāka katrā dialektā. Jā Nē" at bounding box center [634, 95] width 509 height 113
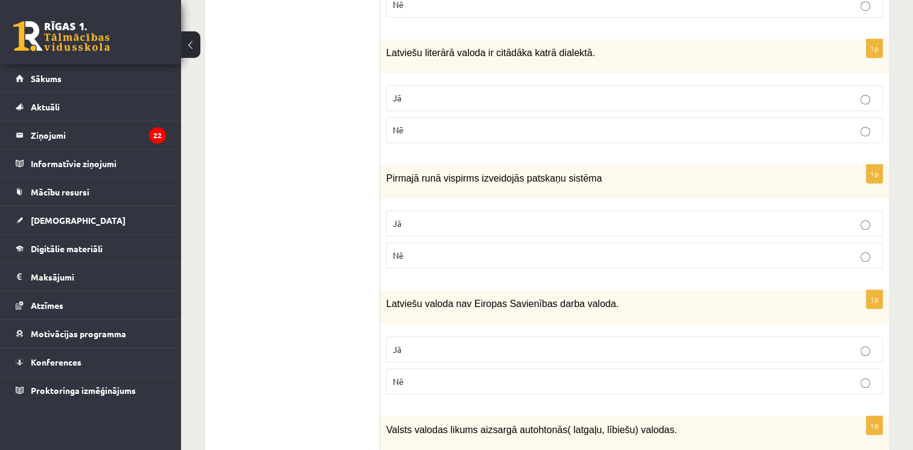
click at [282, 89] on ul "1. uzdevums 2. uzdevums 3. uzdevums 4. uzdevums 5. uzdevums" at bounding box center [298, 282] width 163 height 2063
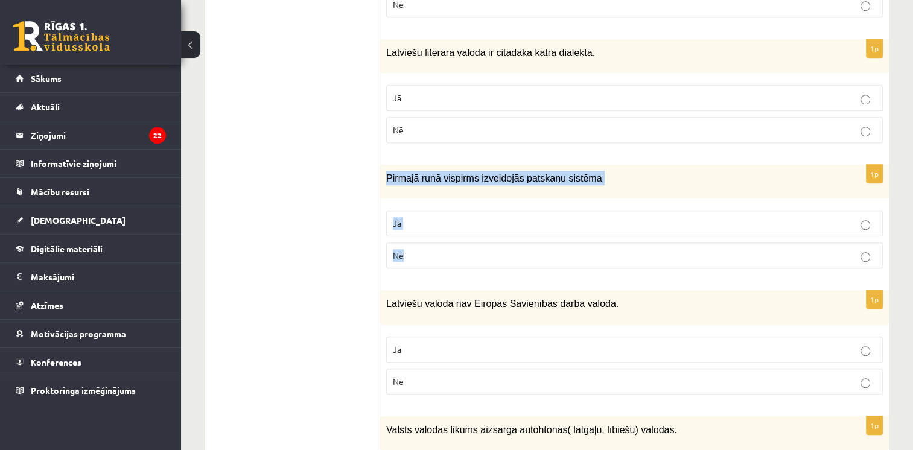
drag, startPoint x: 387, startPoint y: 158, endPoint x: 473, endPoint y: 241, distance: 119.9
click at [473, 241] on div "1p Pirmajā runā vispirms izveidojās patskaņu sistēma Jā Nē" at bounding box center [634, 221] width 509 height 113
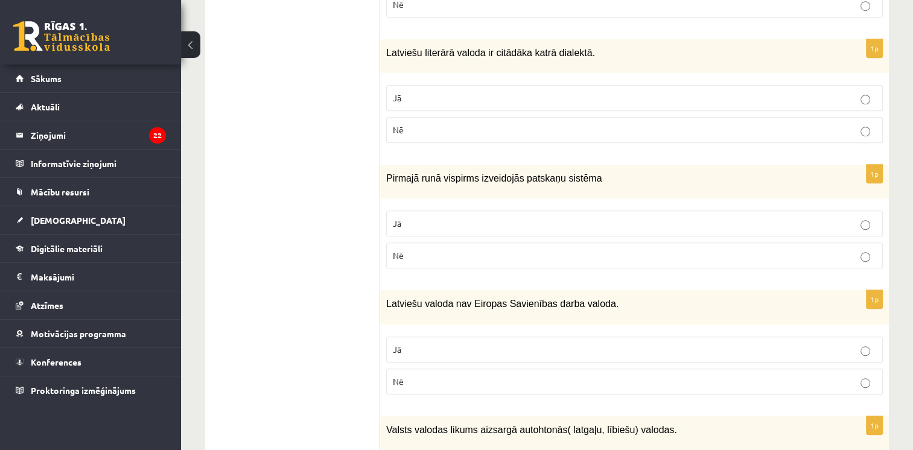
click at [311, 96] on ul "1. uzdevums 2. uzdevums 3. uzdevums 4. uzdevums 5. uzdevums" at bounding box center [298, 282] width 163 height 2063
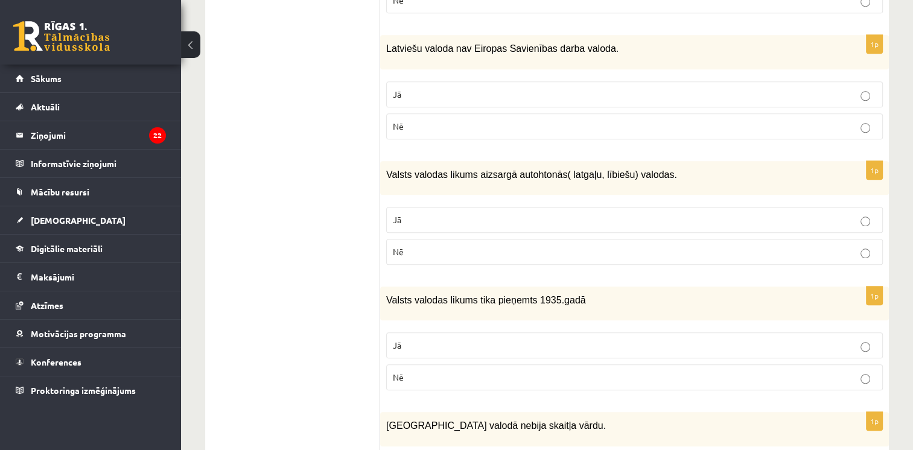
scroll to position [1226, 0]
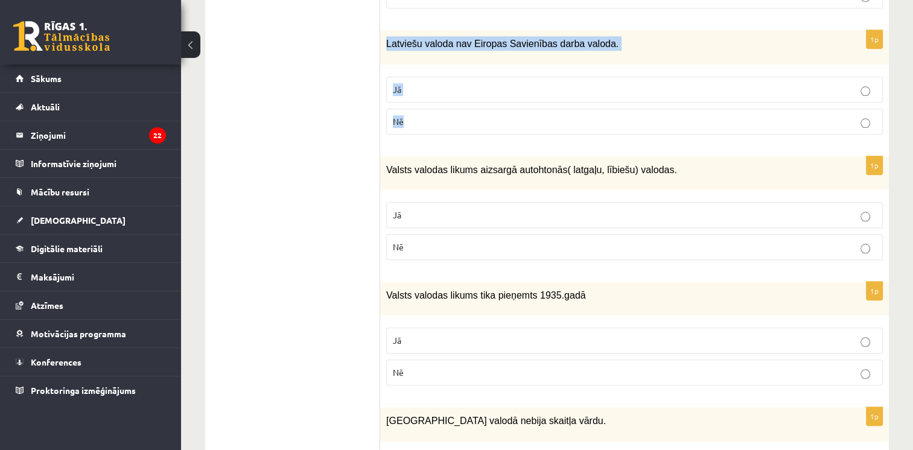
drag, startPoint x: 384, startPoint y: 30, endPoint x: 454, endPoint y: 108, distance: 104.7
click at [454, 108] on div "1p Latviešu valoda nav Eiropas Savienības darba valoda. Jā Nē" at bounding box center [634, 86] width 509 height 113
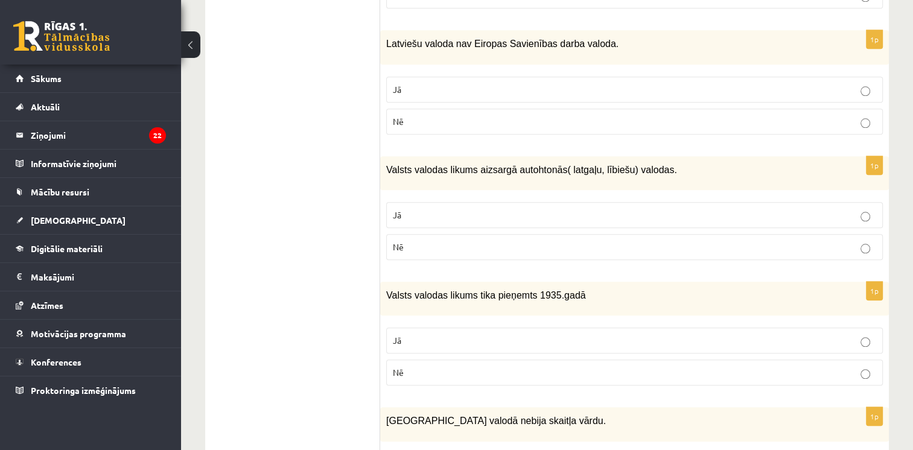
click at [275, 63] on ul "1. uzdevums 2. uzdevums 3. uzdevums 4. uzdevums 5. uzdevums" at bounding box center [298, 22] width 163 height 2063
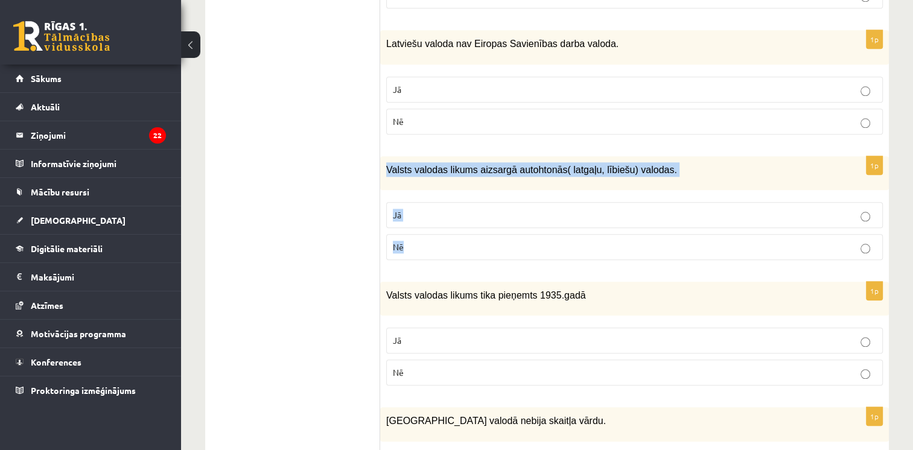
drag, startPoint x: 386, startPoint y: 148, endPoint x: 473, endPoint y: 240, distance: 126.8
click at [473, 240] on div "1p Valsts valodas likums aizsargā autohtonās( latgaļu, lībiešu) valodas. Jā Nē" at bounding box center [634, 212] width 509 height 113
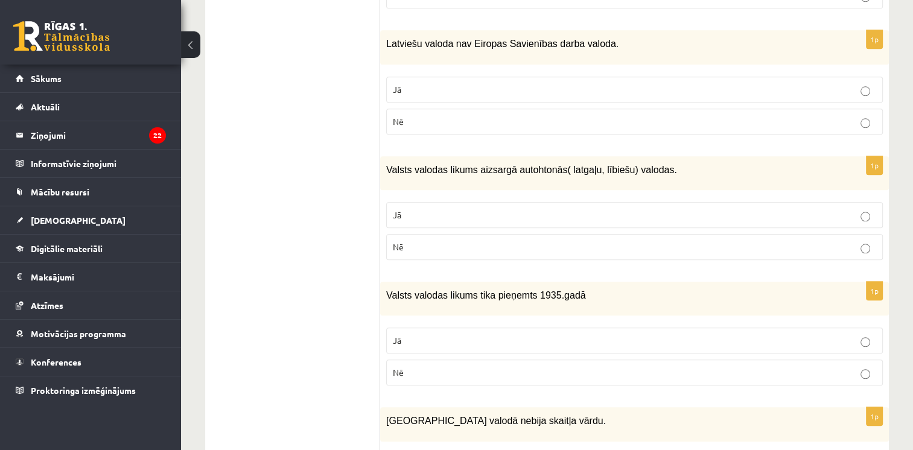
click at [255, 172] on ul "1. uzdevums 2. uzdevums 3. uzdevums 4. uzdevums 5. uzdevums" at bounding box center [298, 22] width 163 height 2063
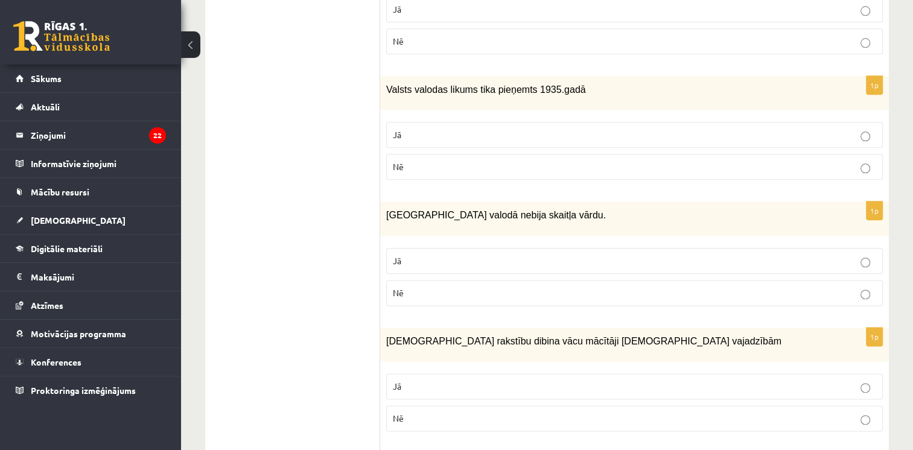
scroll to position [1429, 0]
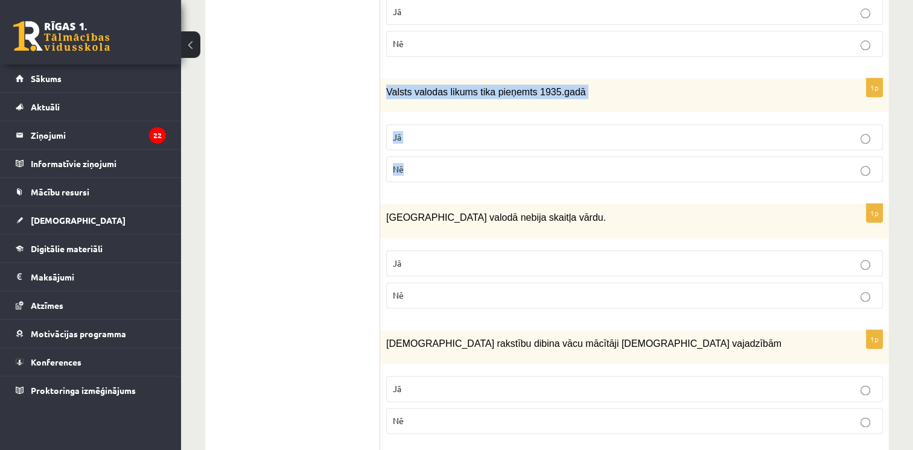
drag, startPoint x: 380, startPoint y: 67, endPoint x: 467, endPoint y: 150, distance: 120.8
click at [467, 150] on div "1p Valsts valodas likums tika pieņemts 1935.gadā Jā Nē" at bounding box center [634, 134] width 509 height 113
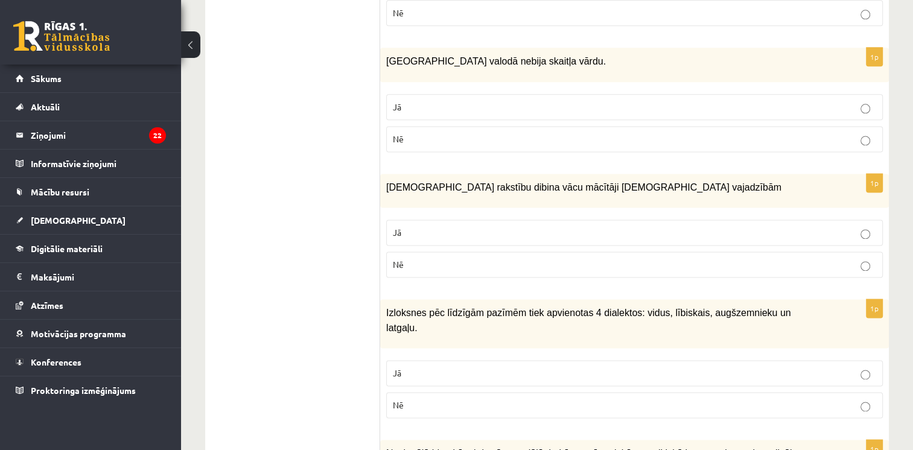
scroll to position [1580, 0]
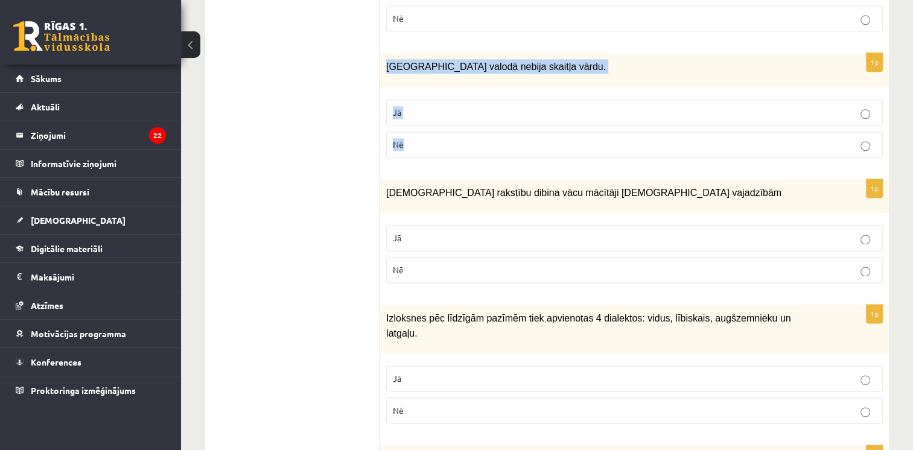
drag, startPoint x: 383, startPoint y: 47, endPoint x: 457, endPoint y: 127, distance: 108.9
click at [457, 127] on div "1p [GEOGRAPHIC_DATA] valodā nebija skaitļa vārdu. Jā Nē" at bounding box center [634, 109] width 509 height 113
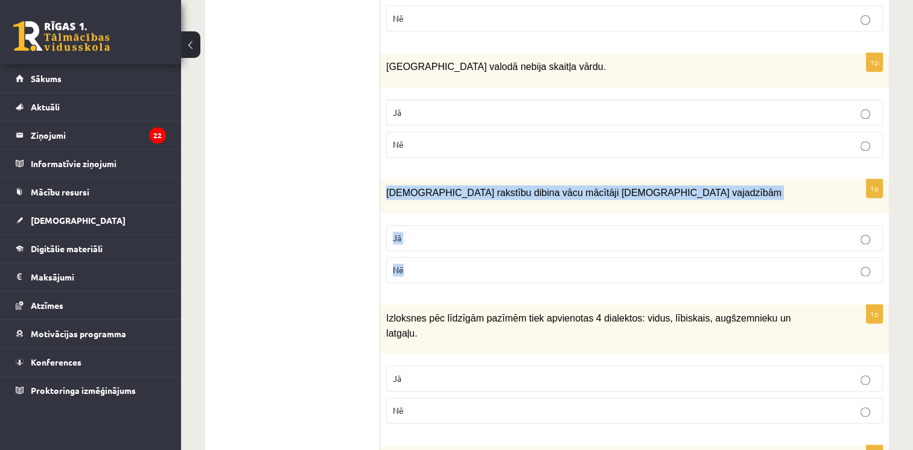
drag, startPoint x: 384, startPoint y: 167, endPoint x: 439, endPoint y: 248, distance: 97.8
click at [439, 248] on div "1p Latviešu rakstību dibina vācu mācītāji [DEMOGRAPHIC_DATA] vajadzībām Jā Nē" at bounding box center [634, 235] width 509 height 113
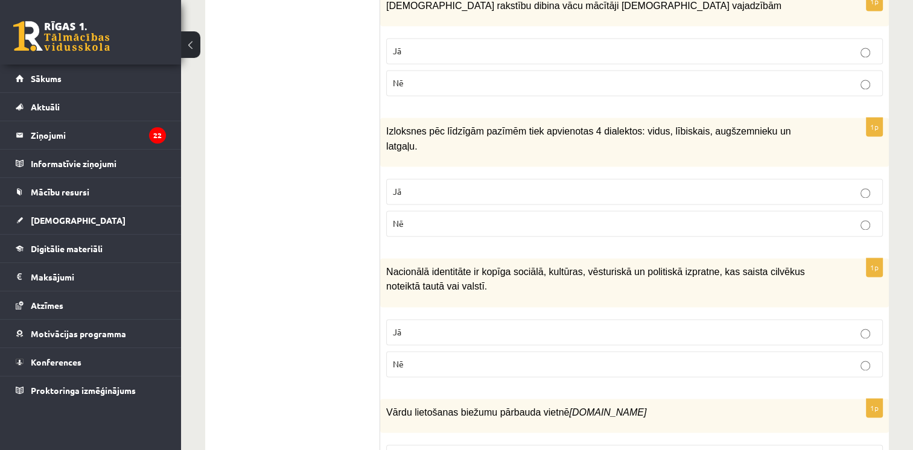
scroll to position [1823, 0]
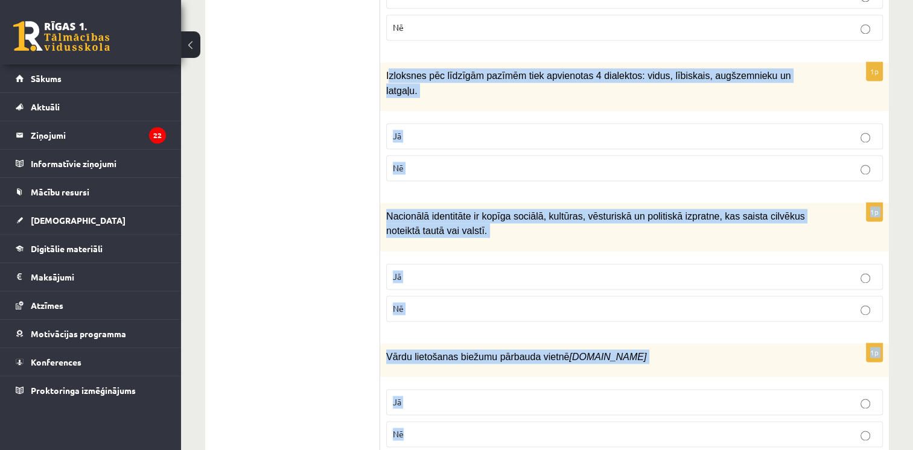
drag, startPoint x: 389, startPoint y: 51, endPoint x: 691, endPoint y: 476, distance: 521.5
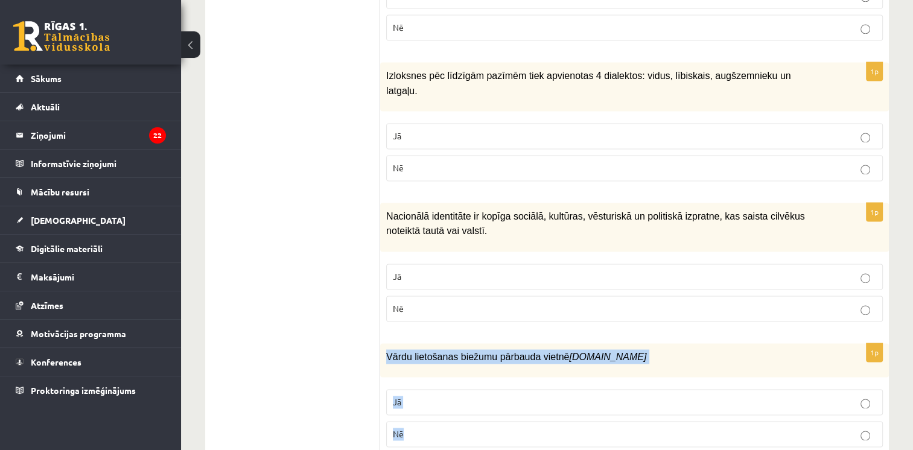
drag, startPoint x: 386, startPoint y: 314, endPoint x: 470, endPoint y: 412, distance: 128.9
click at [470, 412] on div "1p Vārdu lietošanas biežumu pārbauda vietnē [DOMAIN_NAME] Jā Nē" at bounding box center [634, 399] width 509 height 113
click at [483, 396] on p "Jā" at bounding box center [634, 402] width 483 height 13
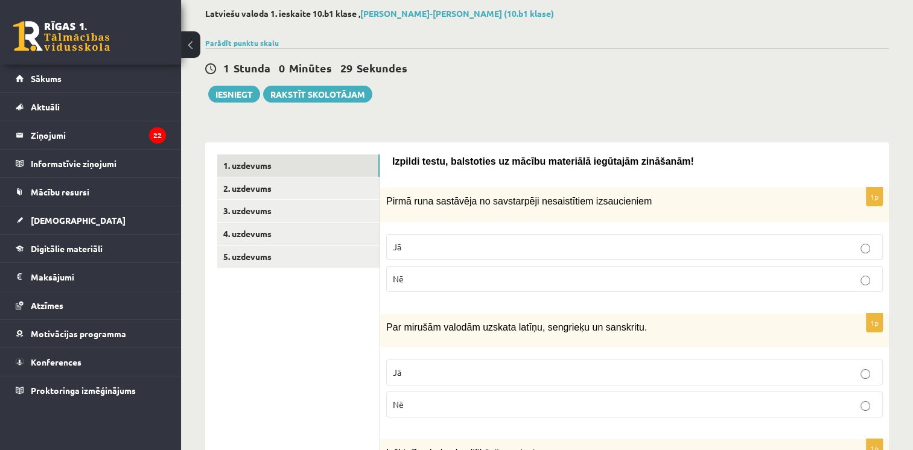
scroll to position [0, 0]
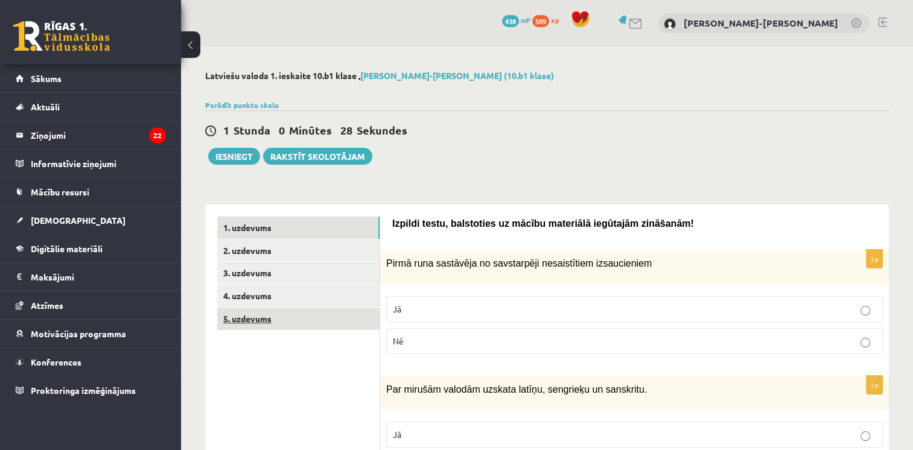
click at [275, 325] on link "5. uzdevums" at bounding box center [298, 319] width 162 height 22
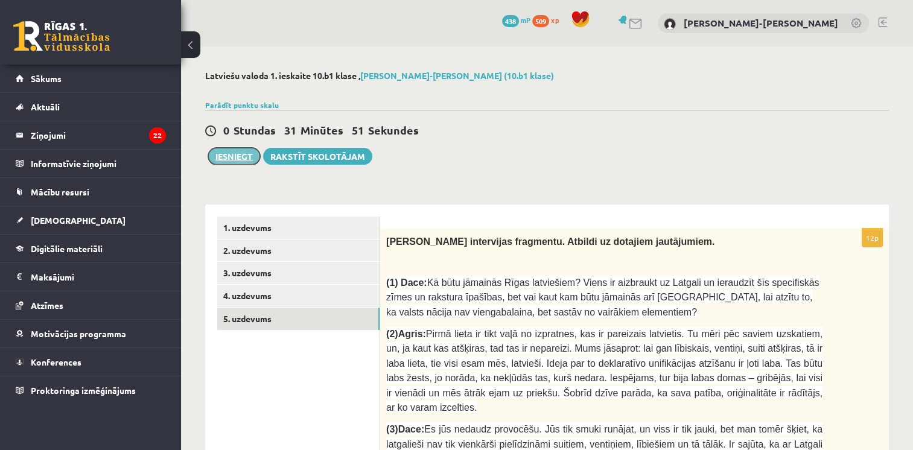
click at [225, 159] on button "Iesniegt" at bounding box center [234, 156] width 52 height 17
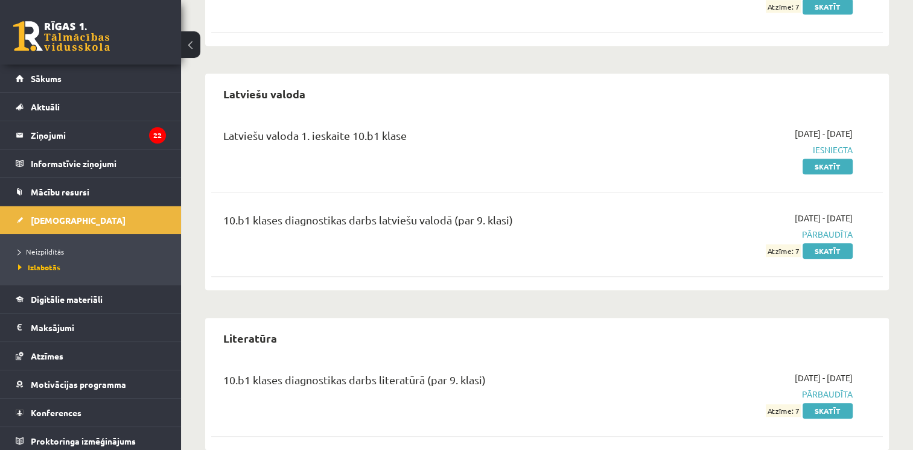
scroll to position [824, 0]
